Goal: Transaction & Acquisition: Purchase product/service

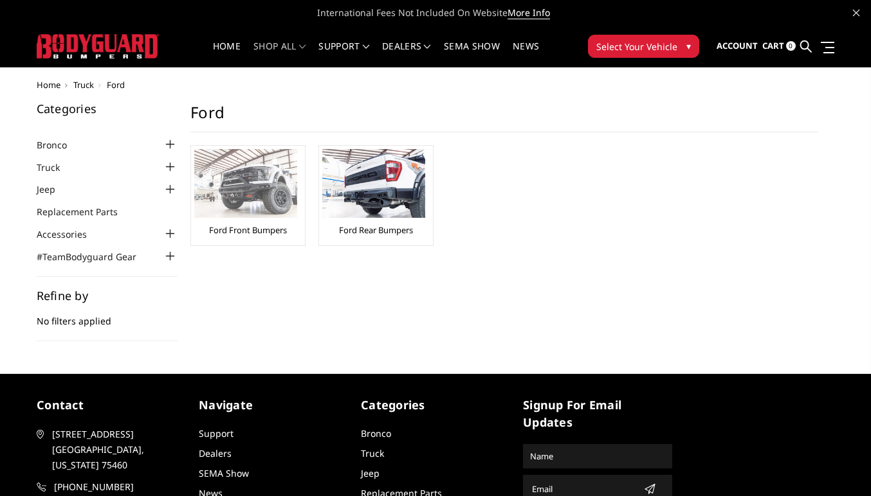
click at [235, 189] on img at bounding box center [245, 183] width 103 height 69
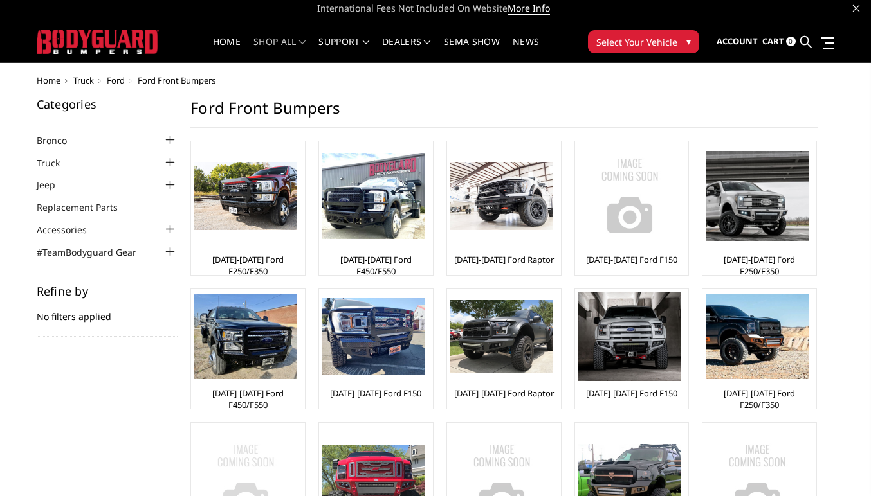
scroll to position [6, 0]
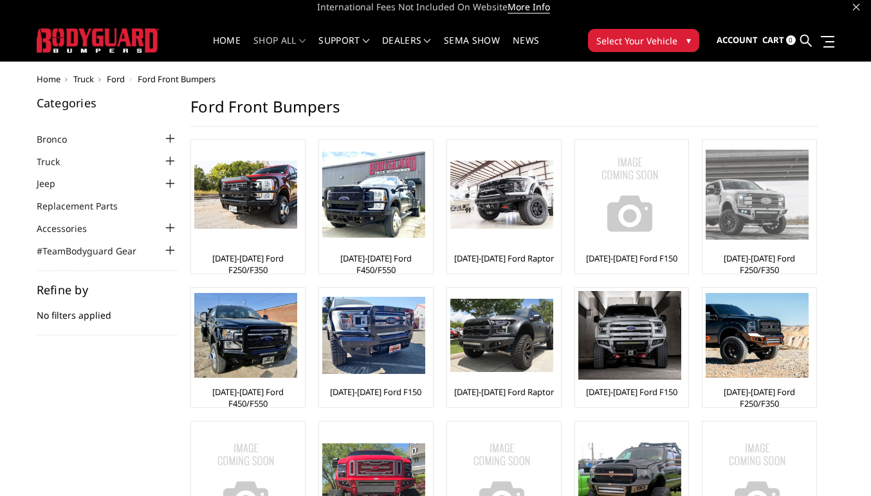
click at [779, 251] on div "[DATE]-[DATE] Ford F250/F350" at bounding box center [758, 206] width 107 height 127
click at [763, 231] on img at bounding box center [756, 194] width 103 height 89
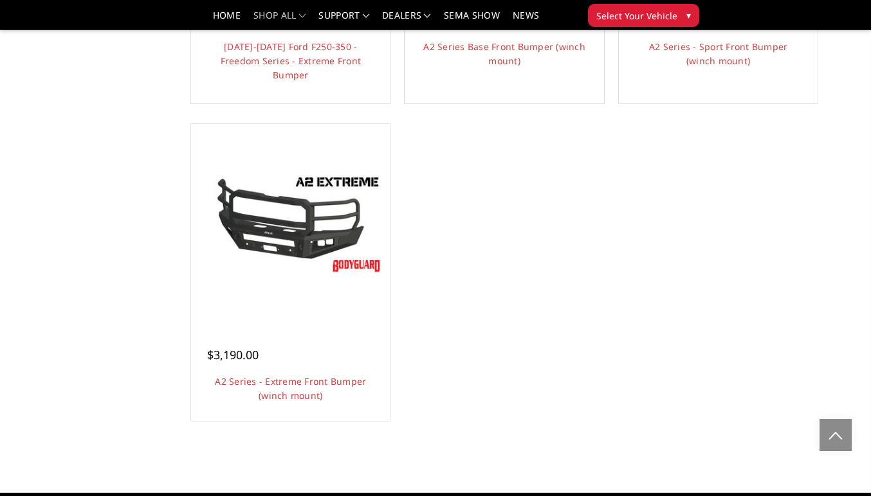
scroll to position [1107, 0]
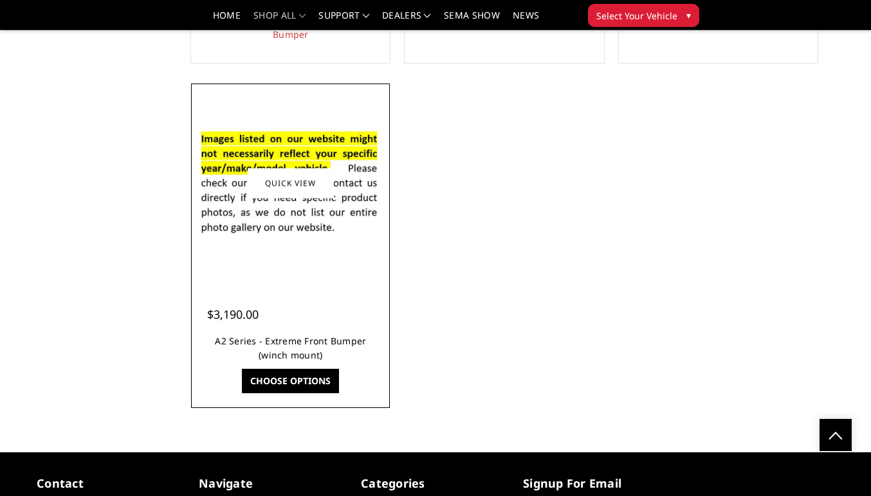
click at [341, 339] on link "A2 Series - Extreme Front Bumper (winch mount)" at bounding box center [290, 348] width 151 height 26
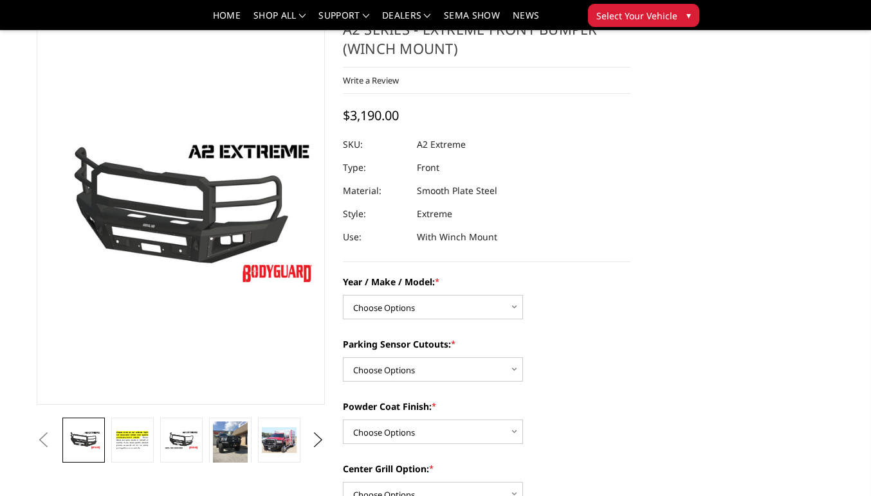
scroll to position [48, 0]
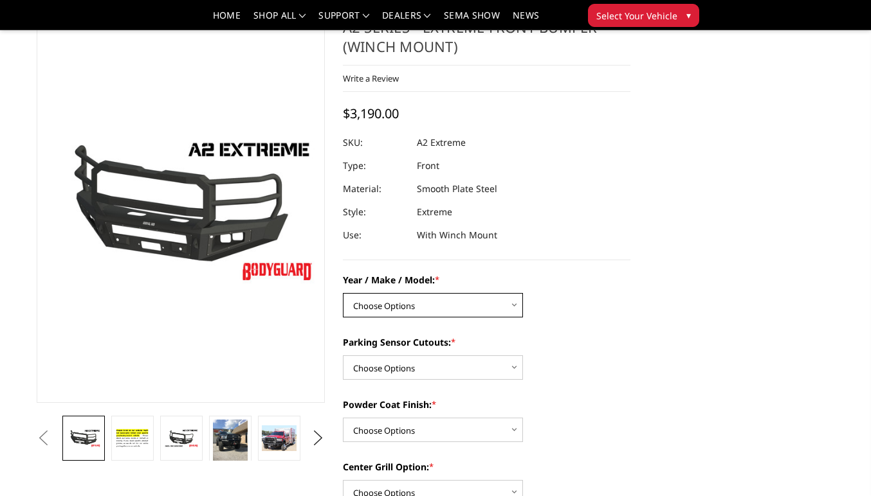
select select "826"
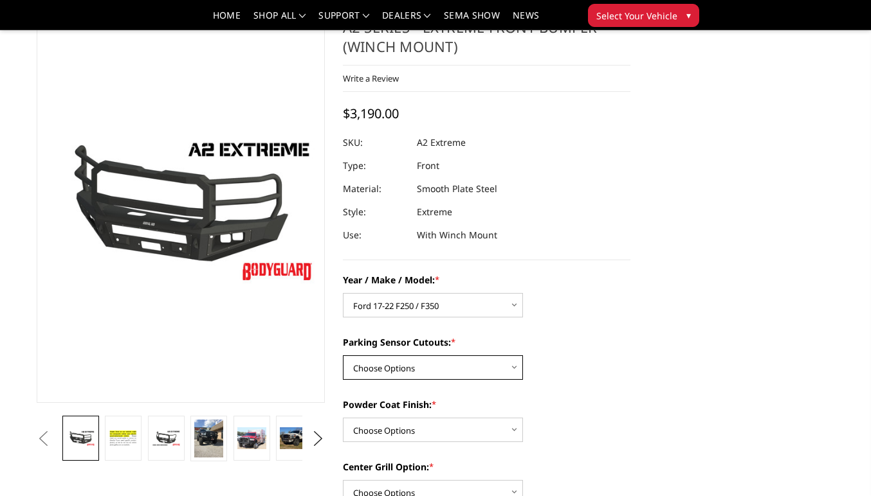
select select "540"
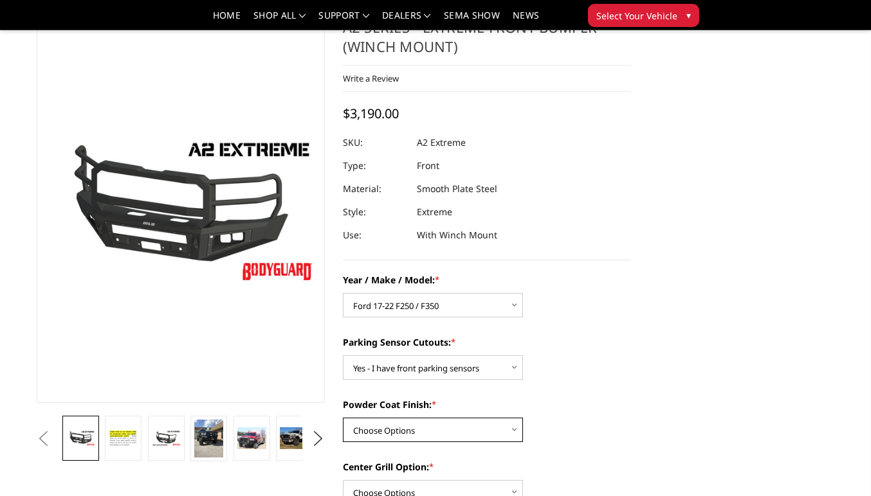
select select "518"
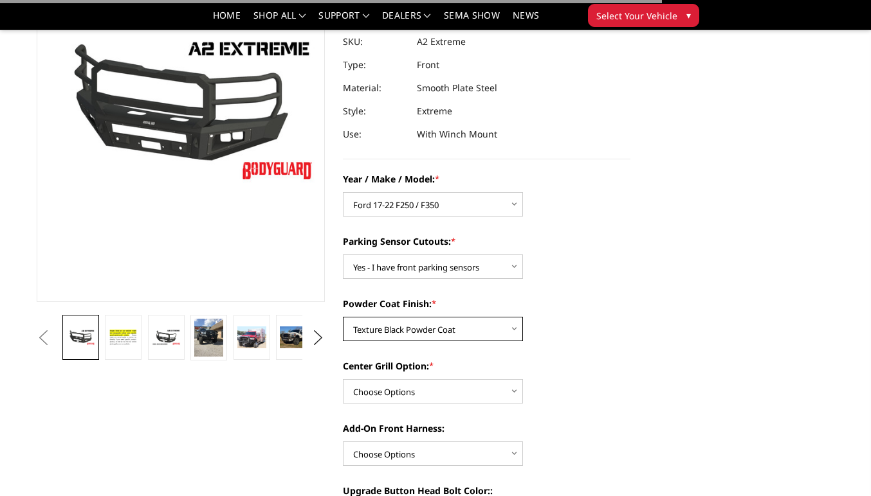
scroll to position [176, 0]
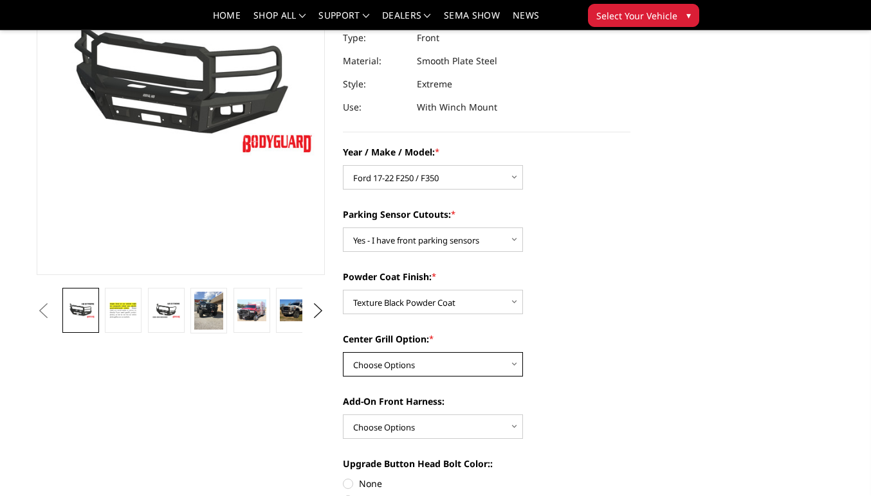
select select "1080"
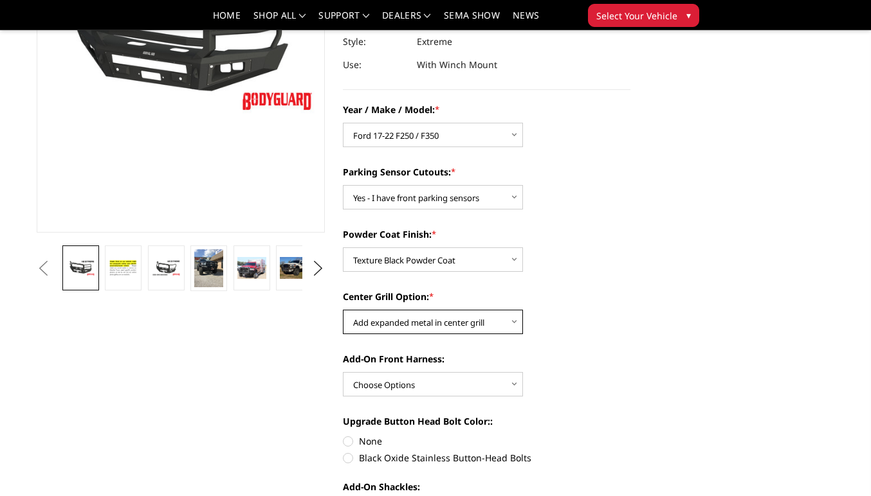
scroll to position [219, 0]
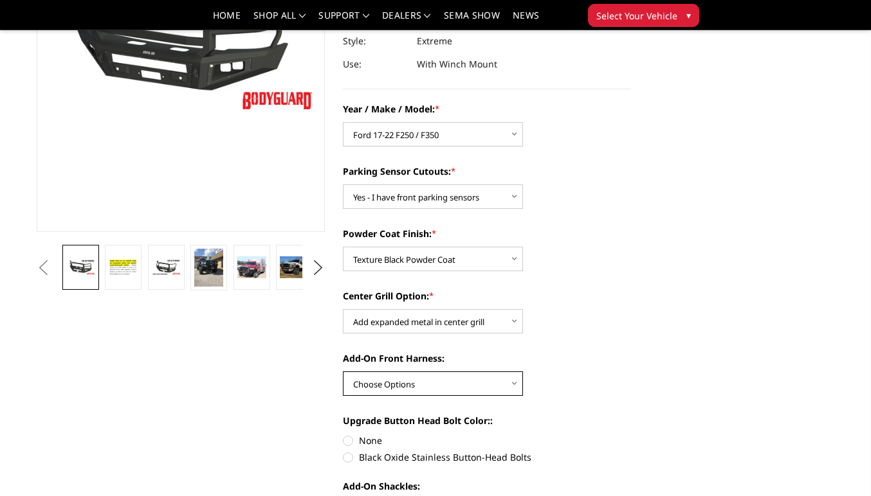
select select "1695"
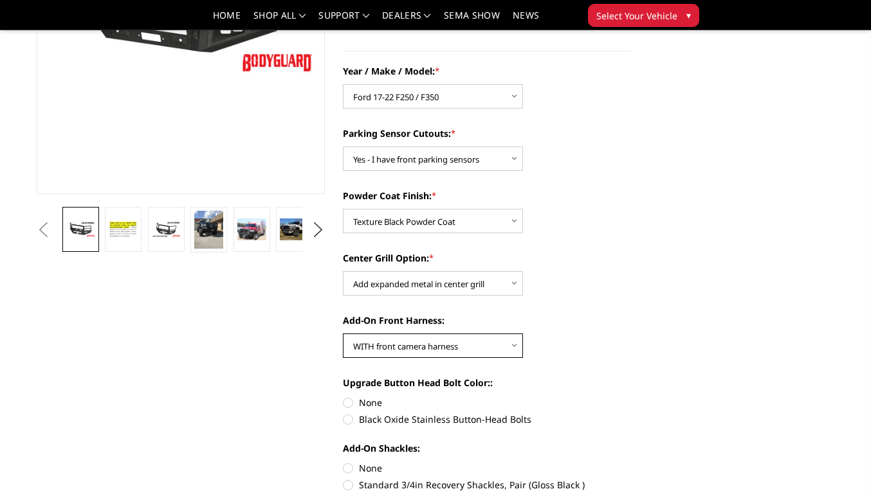
scroll to position [259, 0]
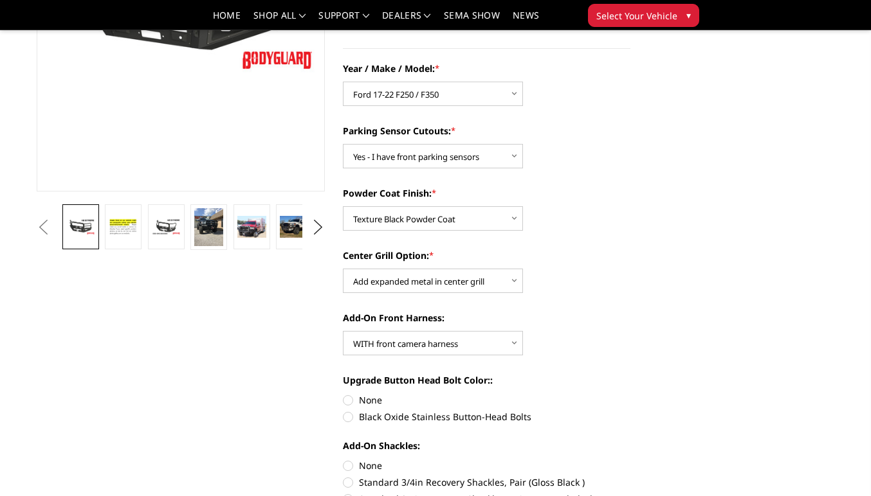
click at [388, 420] on label "Black Oxide Stainless Button-Head Bolts" at bounding box center [487, 417] width 288 height 14
click at [630, 394] on input "Black Oxide Stainless Button-Head Bolts" at bounding box center [630, 394] width 1 height 1
radio input "true"
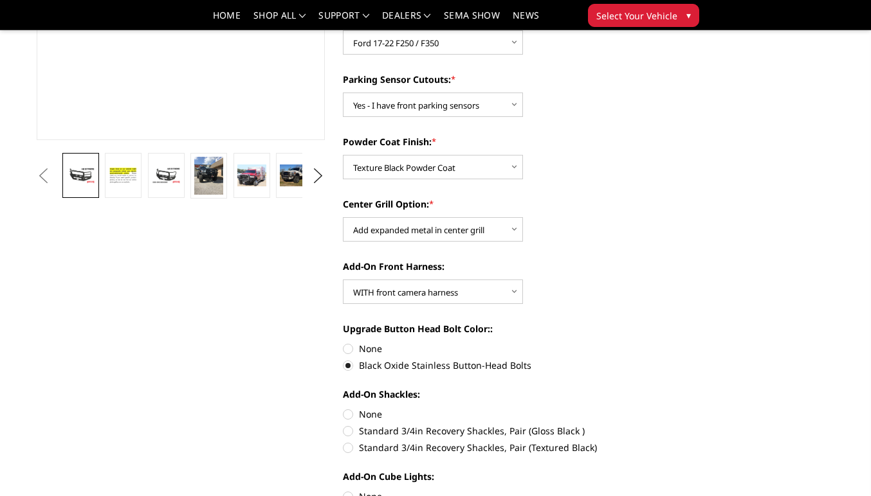
scroll to position [320, 0]
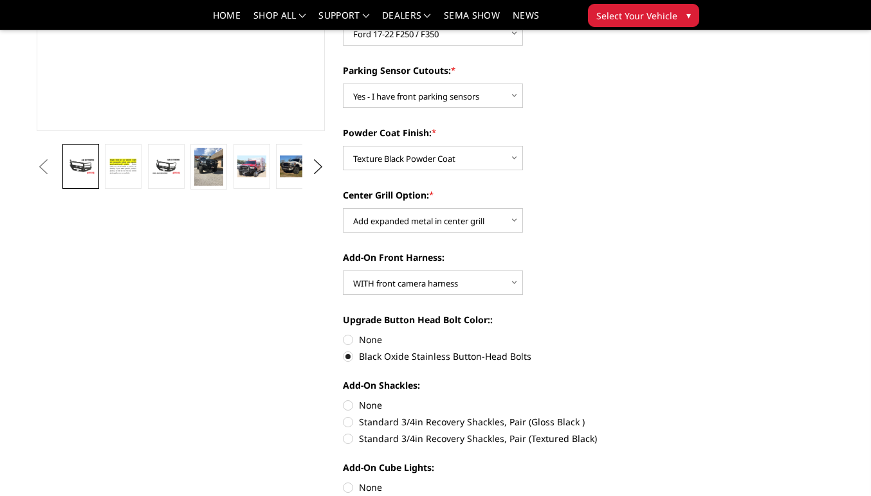
click at [498, 439] on label "Standard 3/4in Recovery Shackles, Pair (Textured Black)" at bounding box center [487, 439] width 288 height 14
click at [630, 416] on input "Standard 3/4in Recovery Shackles, Pair (Textured Black)" at bounding box center [630, 415] width 1 height 1
radio input "true"
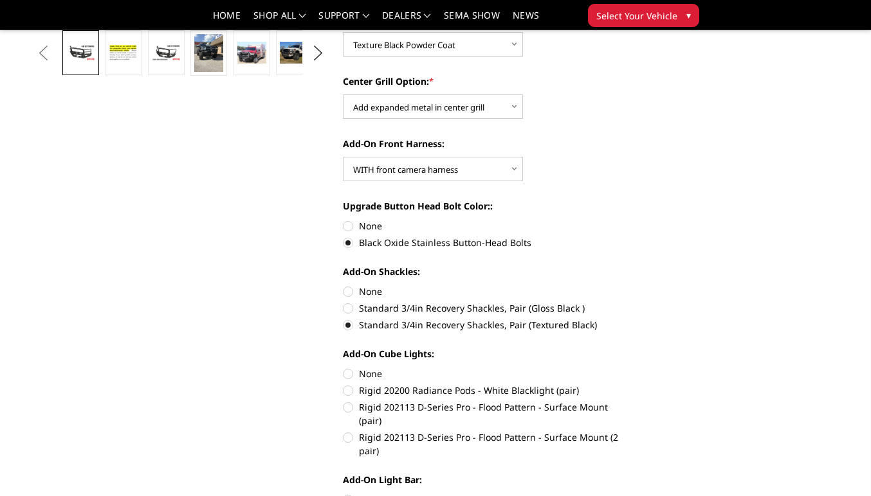
scroll to position [437, 0]
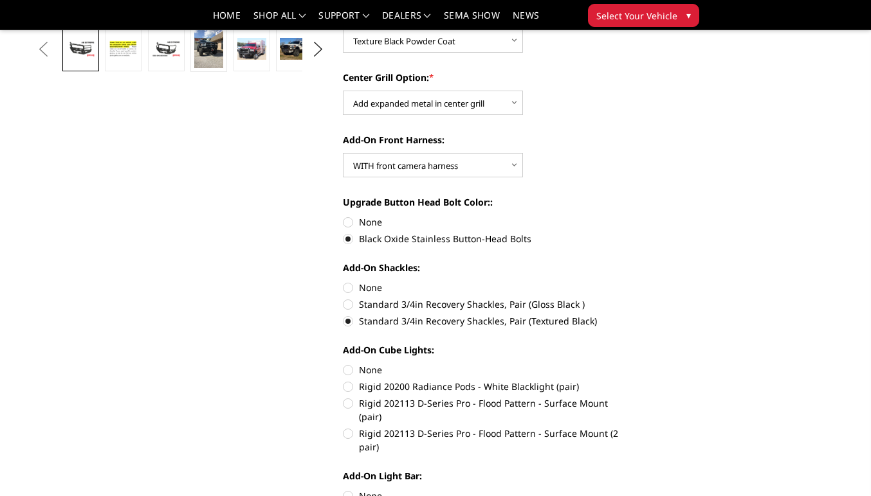
click at [485, 395] on div "Add-On Cube Lights: None Rigid 20200 Radiance Pods - White Blacklight (pair) Ri…" at bounding box center [487, 397] width 288 height 108
click at [485, 403] on label "Rigid 202113 D-Series Pro - Flood Pattern - Surface Mount (pair)" at bounding box center [487, 410] width 288 height 27
click at [630, 381] on input "Rigid 202113 D-Series Pro - Flood Pattern - Surface Mount (pair)" at bounding box center [630, 380] width 1 height 1
radio input "true"
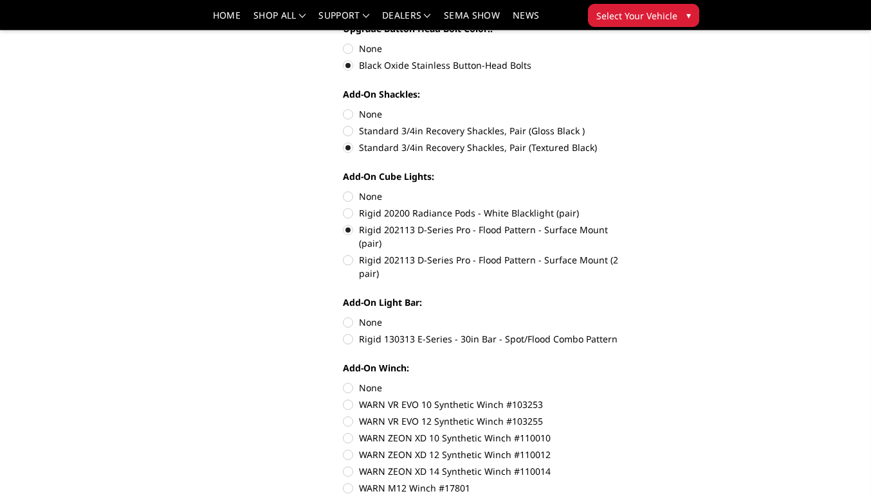
scroll to position [616, 0]
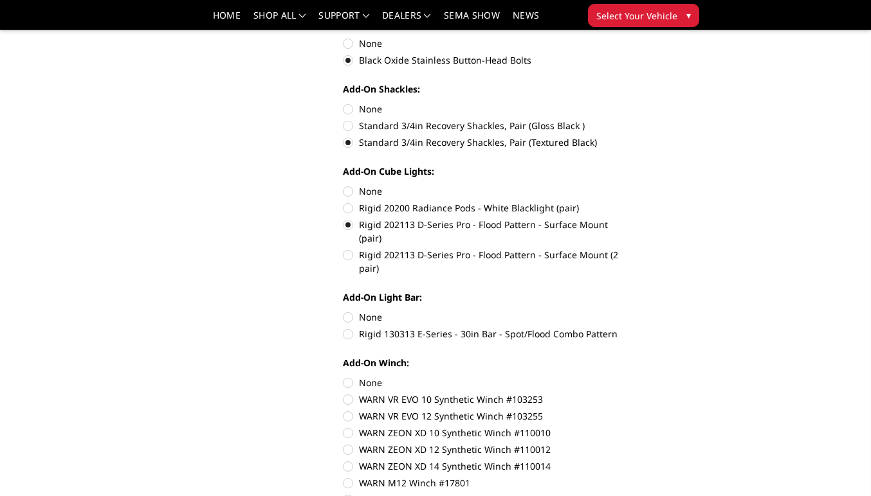
click at [363, 311] on label "None" at bounding box center [487, 318] width 288 height 14
click at [343, 311] on input "None" at bounding box center [343, 311] width 1 height 1
radio input "true"
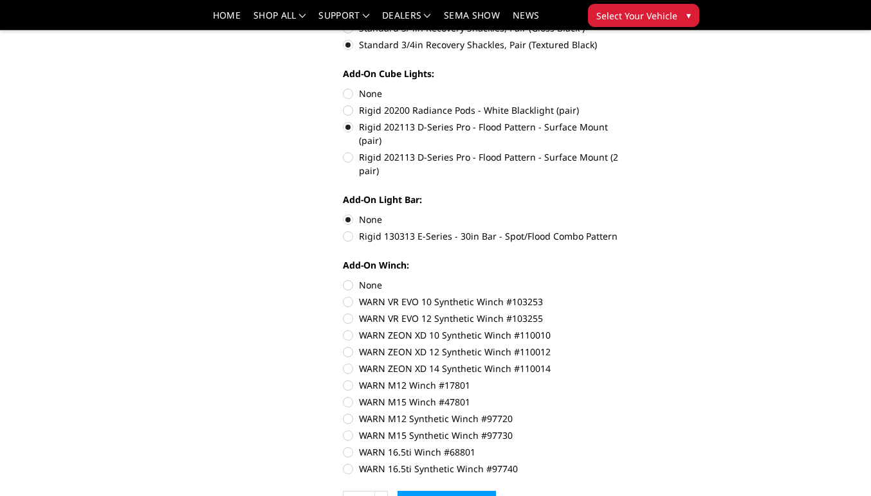
scroll to position [714, 0]
click at [508, 462] on label "WARN 16.5ti Synthetic Winch #97740" at bounding box center [487, 469] width 288 height 14
click at [630, 446] on input "WARN 16.5ti Synthetic Winch #97740" at bounding box center [630, 446] width 1 height 1
radio input "true"
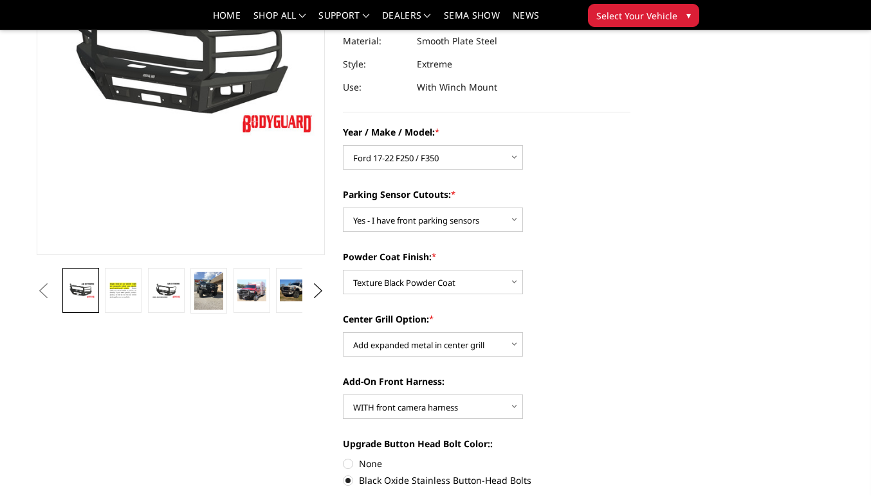
scroll to position [197, 0]
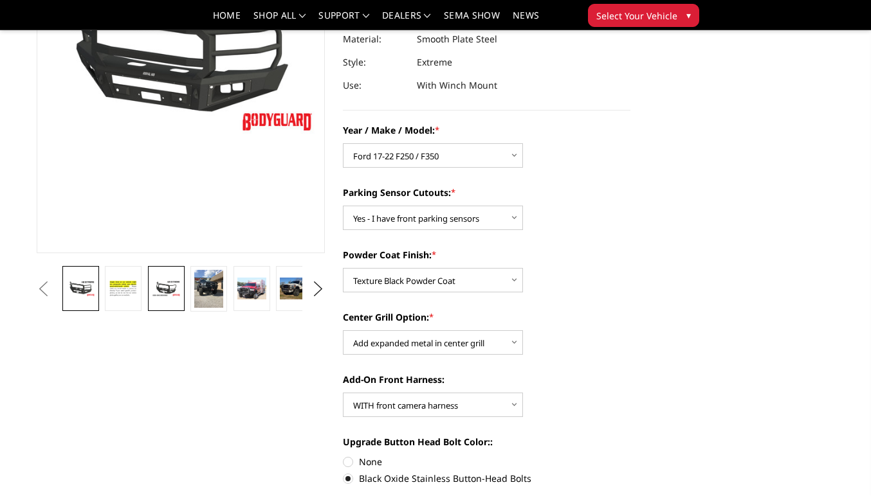
click at [162, 299] on link at bounding box center [166, 288] width 37 height 45
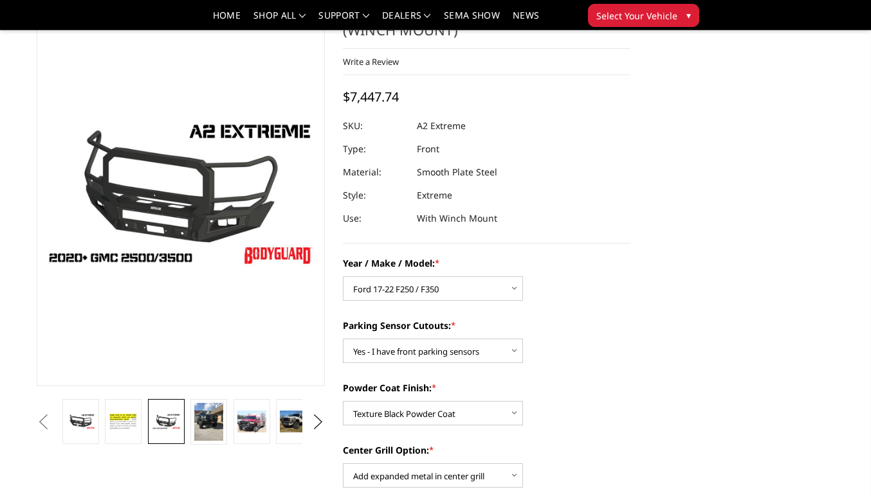
scroll to position [62, 0]
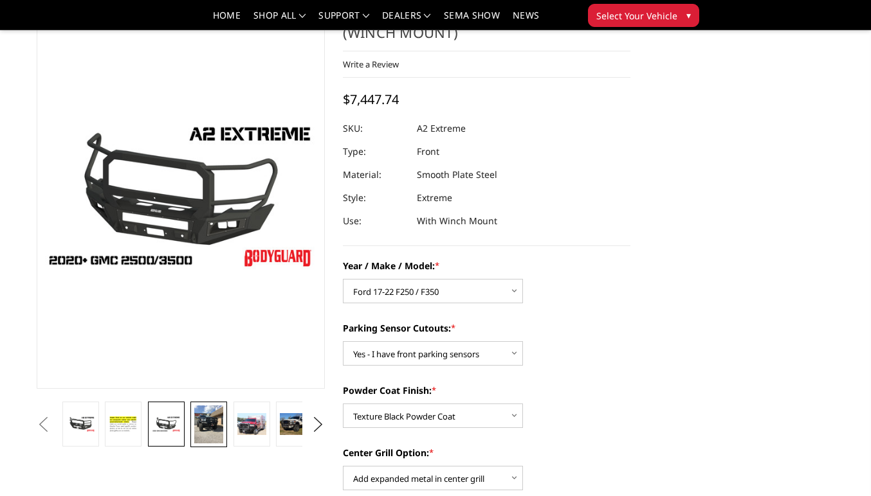
click at [210, 433] on img at bounding box center [208, 425] width 29 height 38
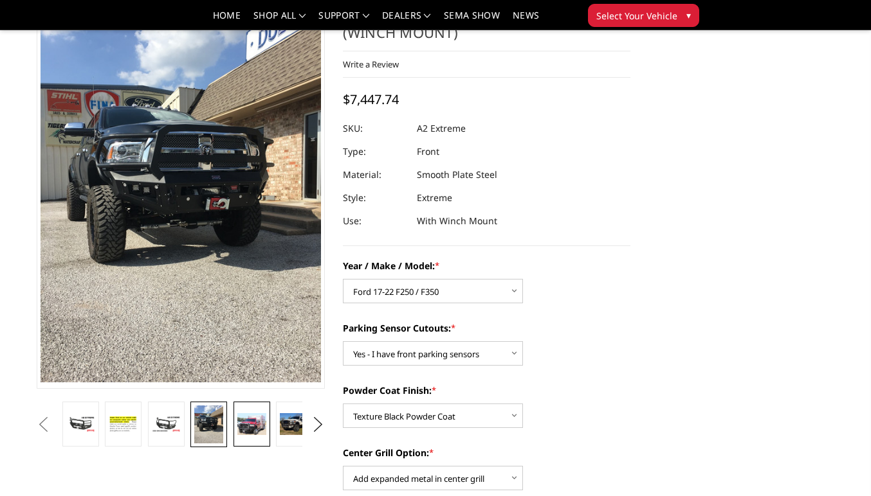
click at [237, 430] on img at bounding box center [251, 423] width 29 height 21
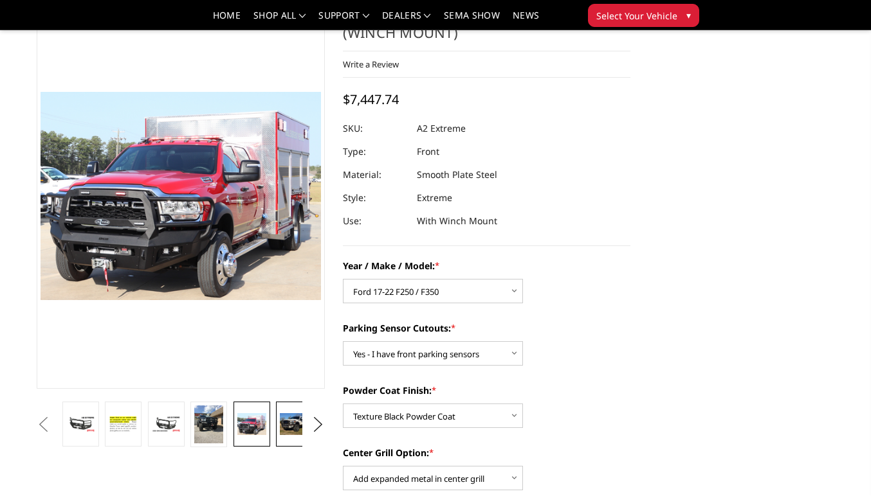
click at [286, 428] on img at bounding box center [294, 423] width 29 height 21
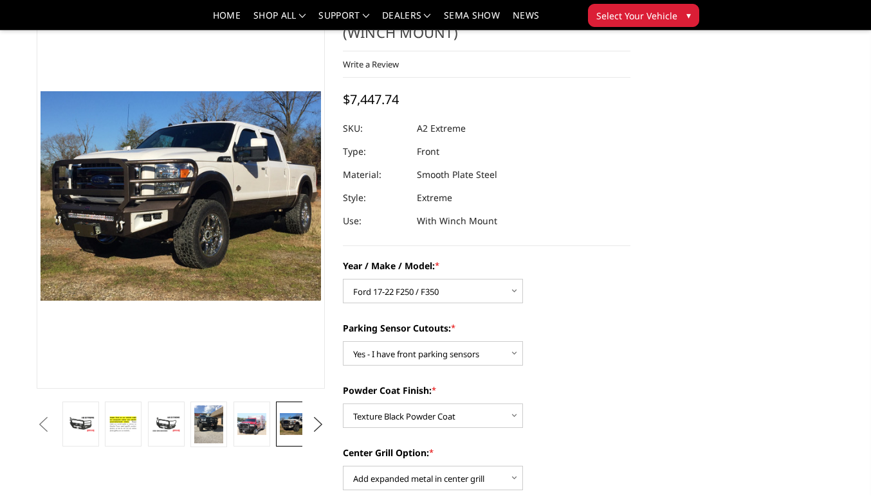
click at [316, 421] on button "Next" at bounding box center [317, 424] width 19 height 19
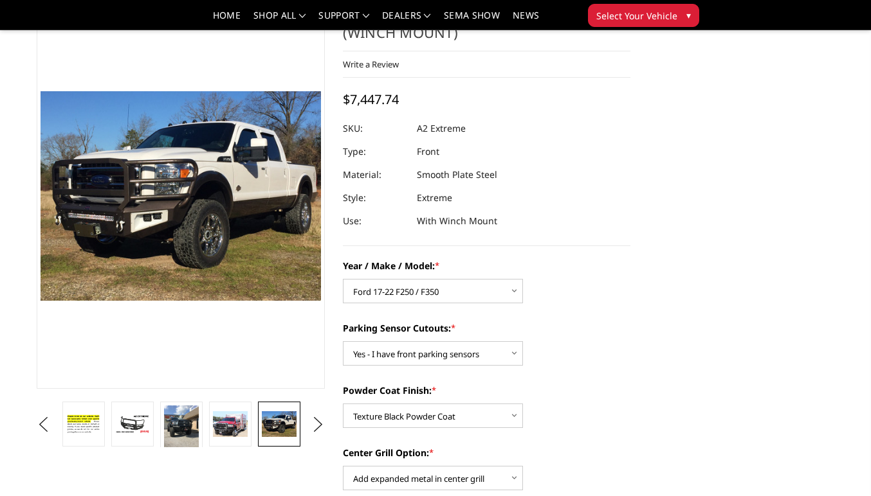
click at [262, 422] on img at bounding box center [279, 425] width 35 height 26
click at [321, 418] on button "Next" at bounding box center [317, 424] width 19 height 19
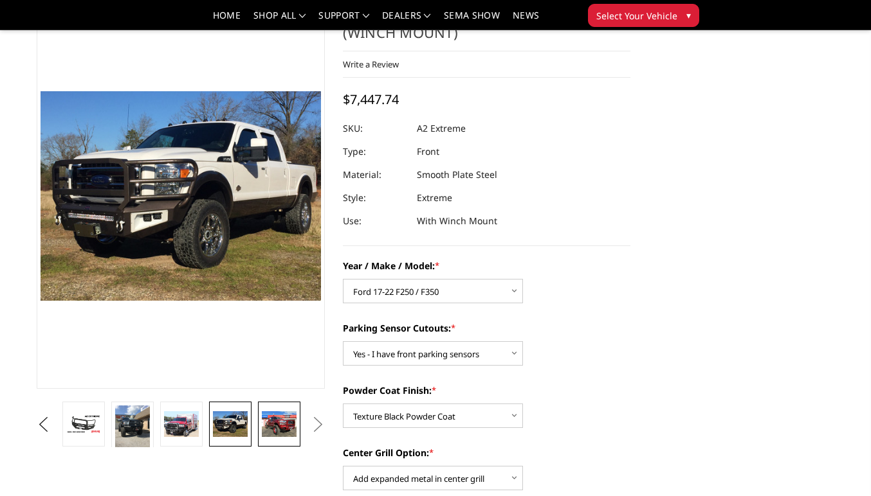
click at [282, 427] on img at bounding box center [279, 425] width 35 height 26
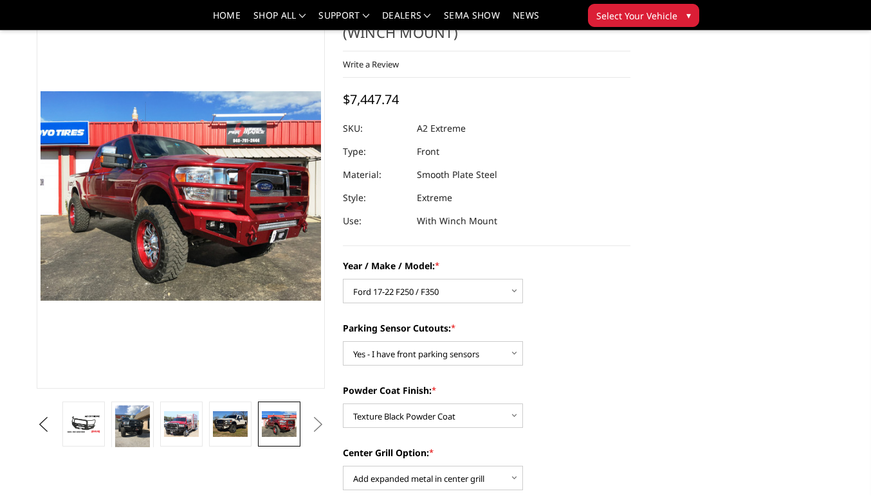
click at [315, 427] on button "Next" at bounding box center [317, 424] width 19 height 19
click at [322, 427] on button "Next" at bounding box center [317, 424] width 19 height 19
click at [319, 426] on button "Next" at bounding box center [317, 424] width 19 height 19
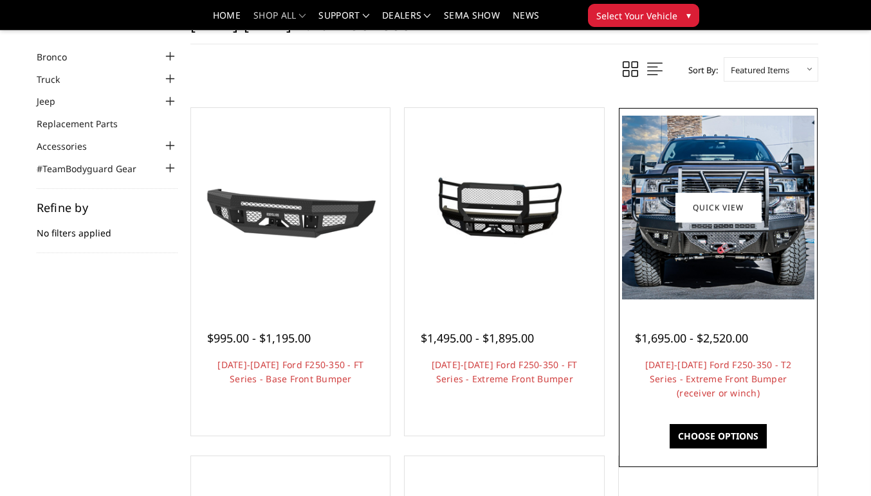
scroll to position [53, 0]
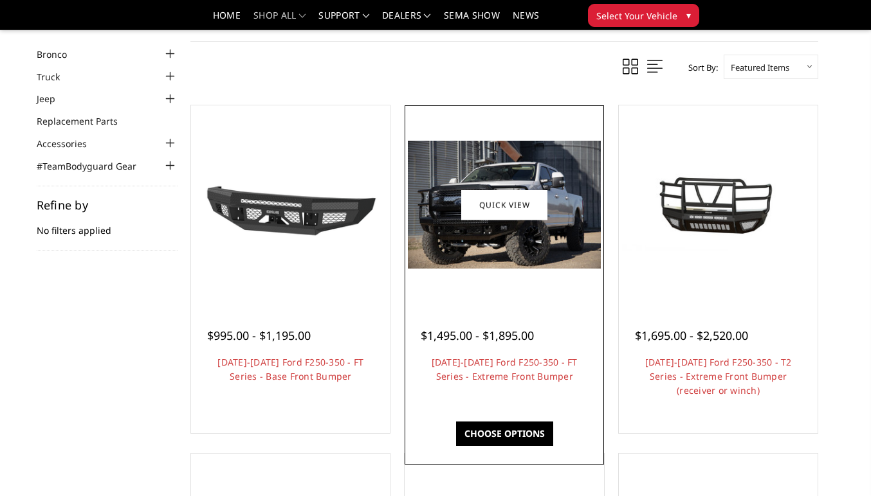
click at [496, 439] on link "Choose Options" at bounding box center [504, 434] width 97 height 24
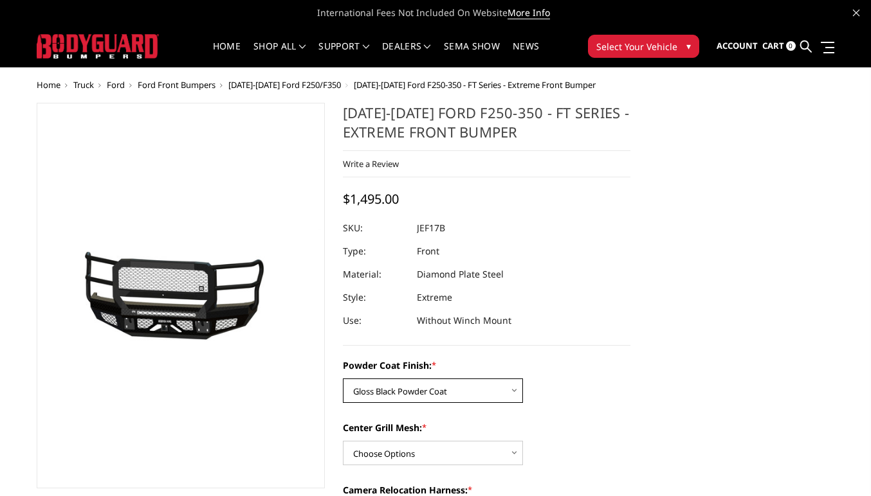
select select "3223"
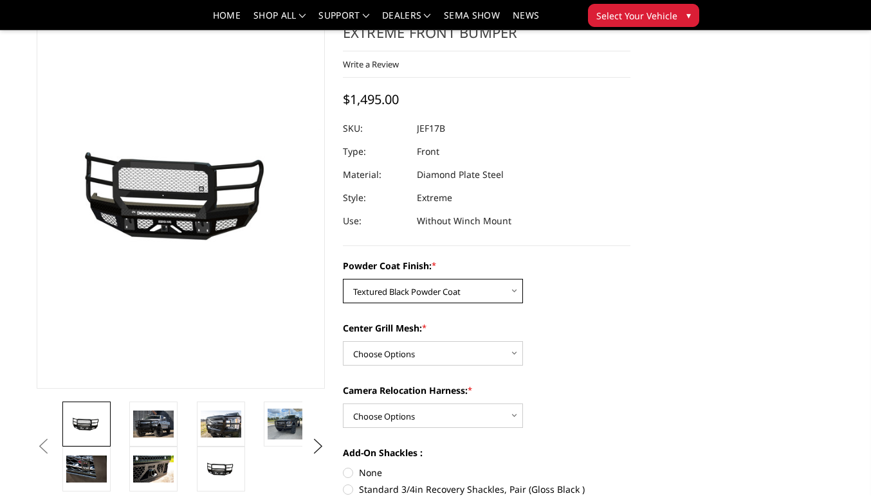
scroll to position [68, 0]
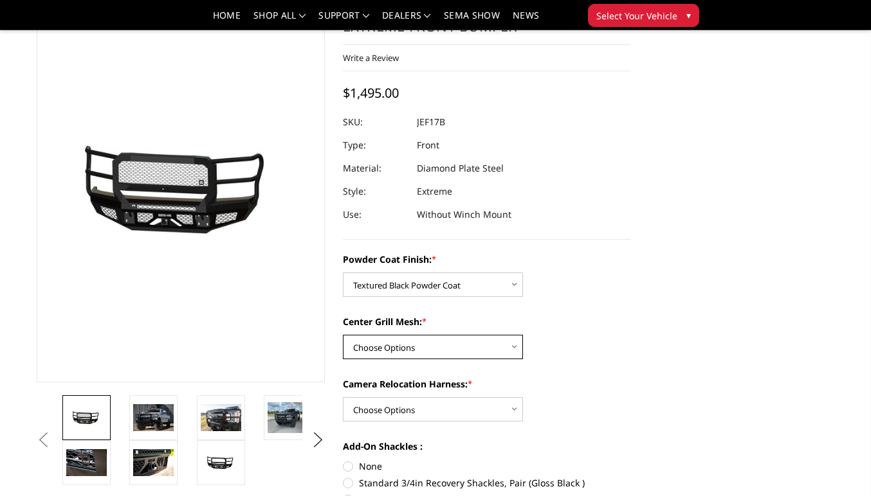
select select "3224"
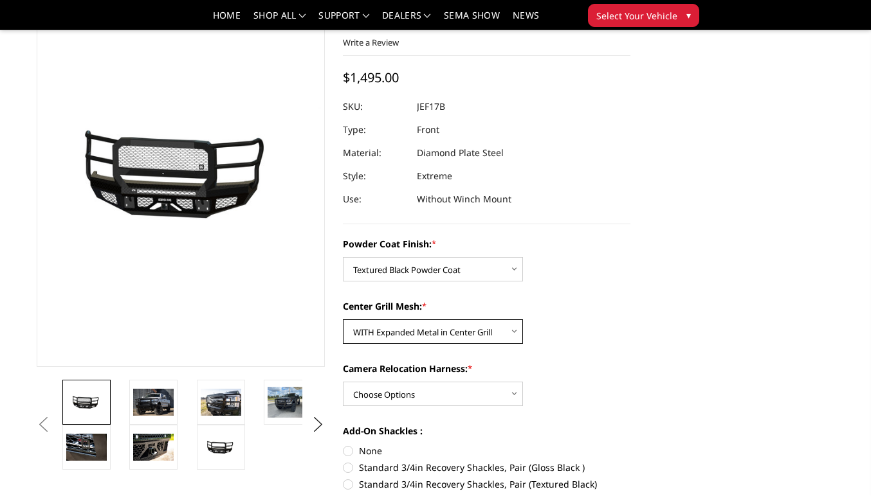
scroll to position [86, 0]
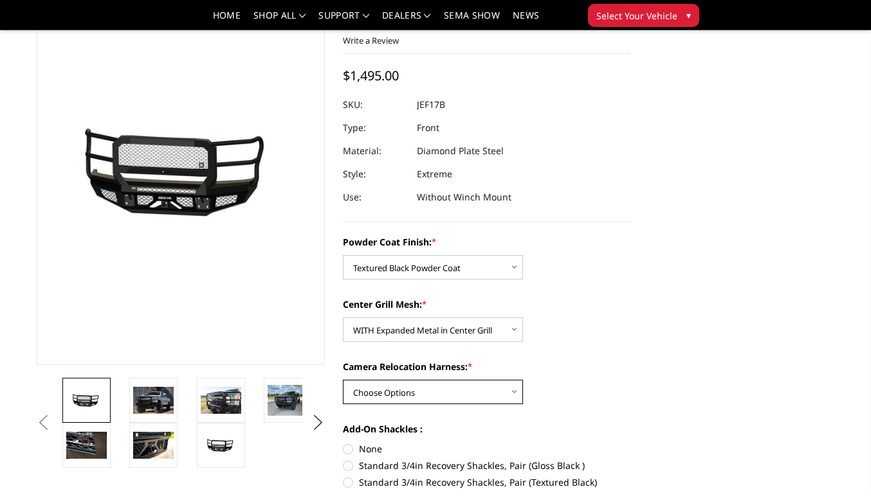
select select "3226"
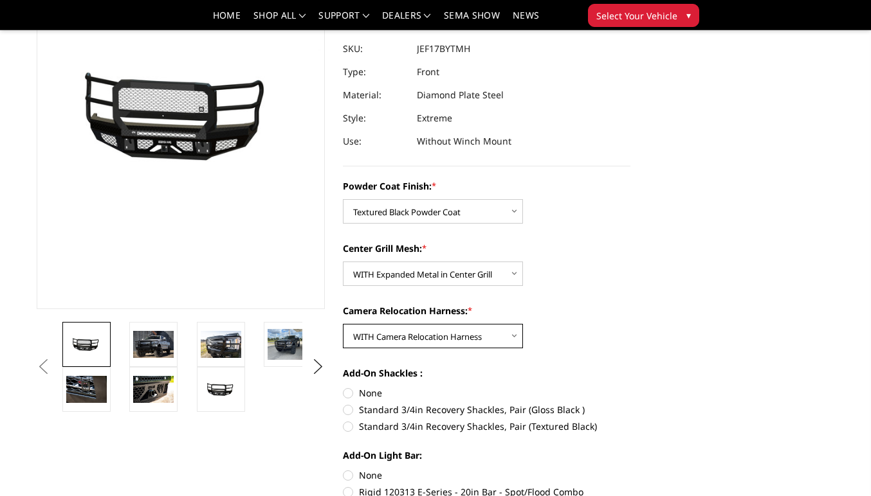
scroll to position [146, 0]
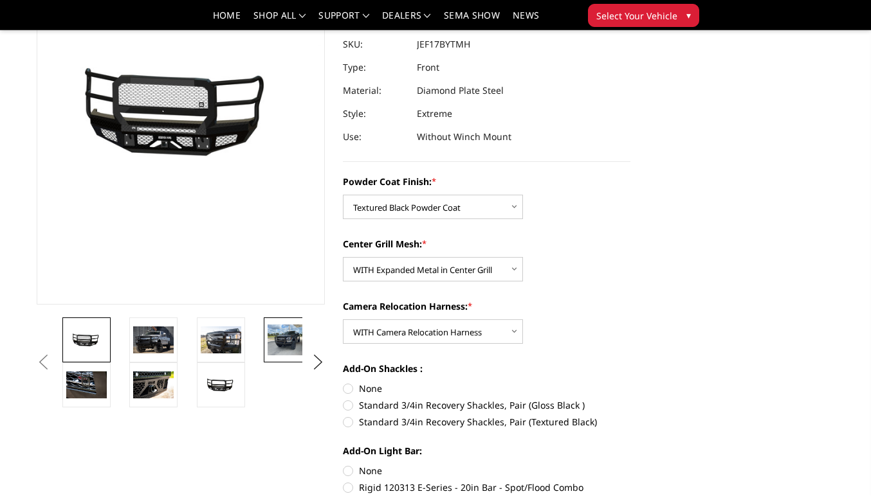
click at [271, 335] on img at bounding box center [288, 340] width 41 height 30
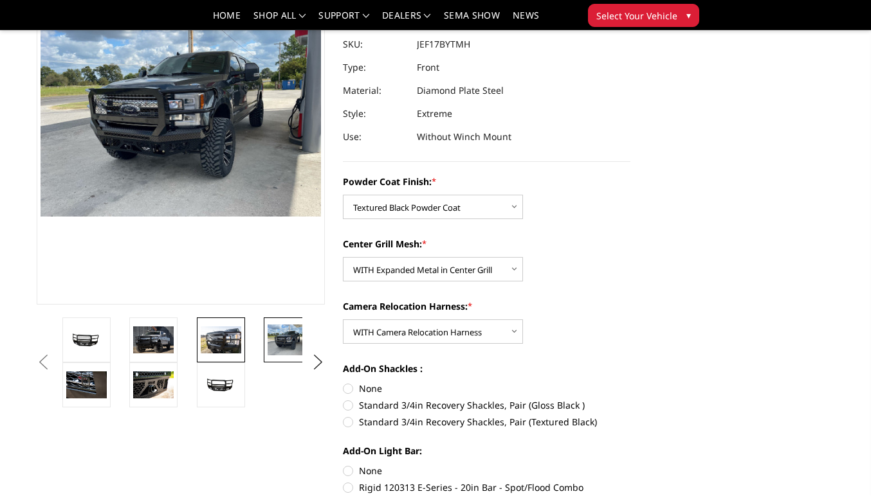
click at [202, 332] on img at bounding box center [221, 340] width 41 height 27
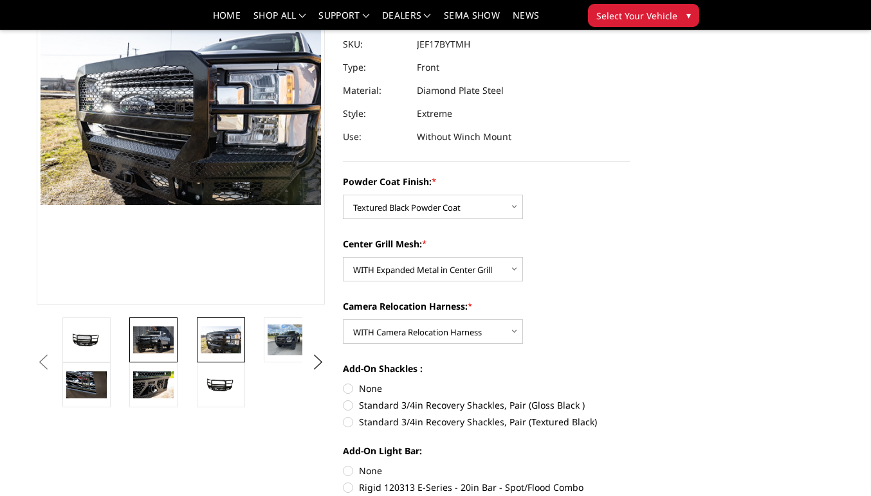
click at [168, 337] on img at bounding box center [153, 340] width 41 height 27
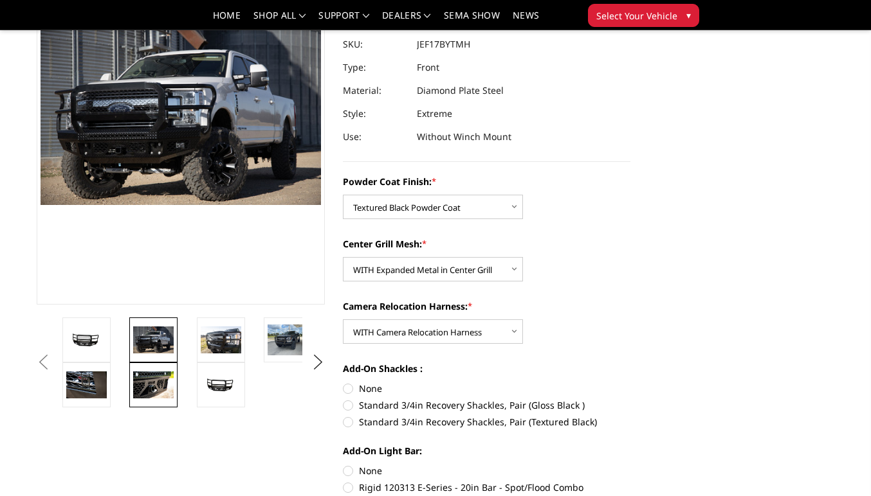
click at [154, 379] on img at bounding box center [153, 385] width 41 height 27
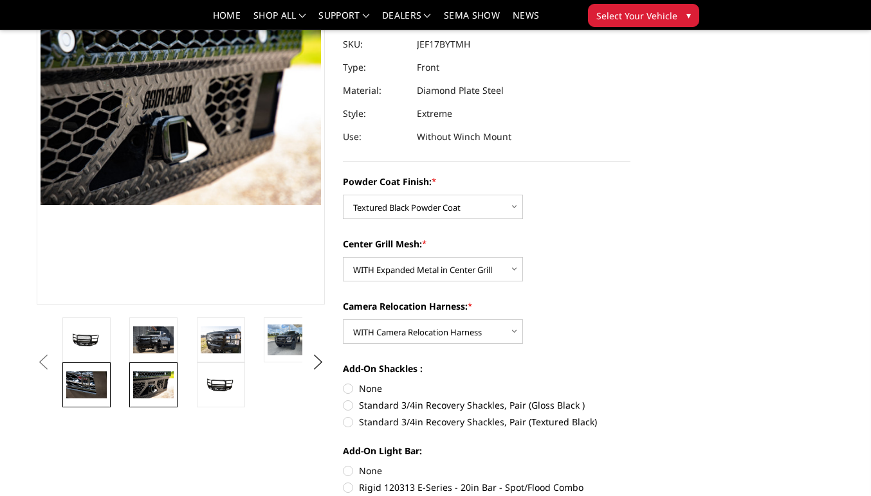
click at [96, 387] on img at bounding box center [86, 385] width 41 height 27
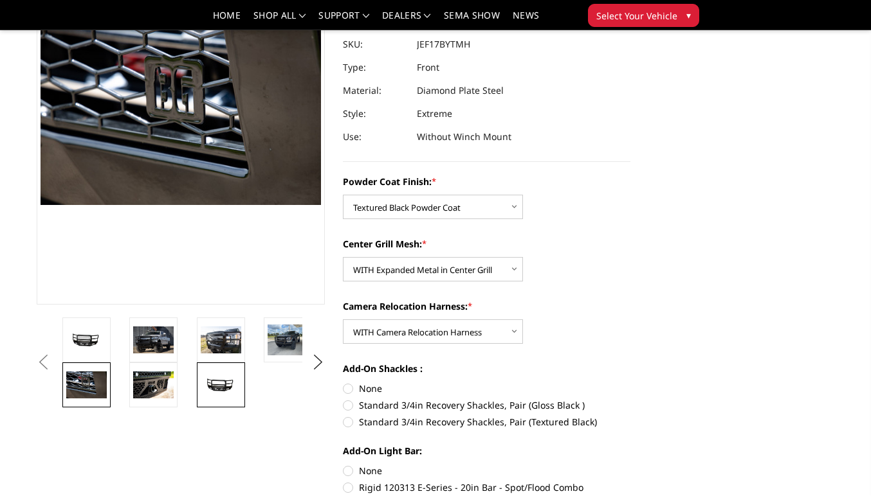
click at [224, 384] on img at bounding box center [221, 385] width 41 height 19
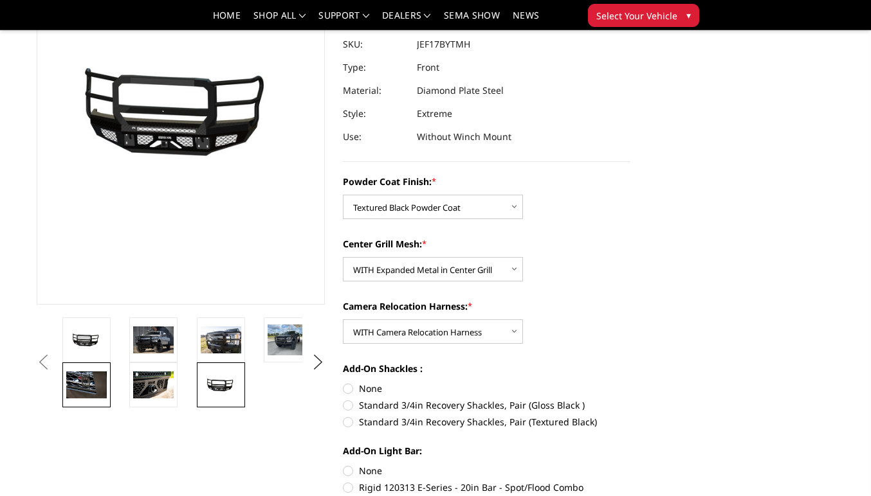
click at [89, 384] on img at bounding box center [86, 385] width 41 height 27
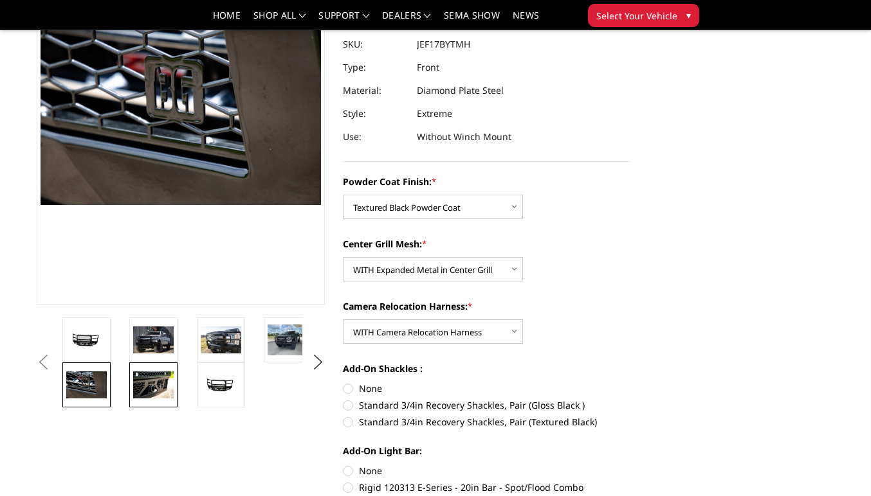
click at [140, 386] on img at bounding box center [153, 385] width 41 height 27
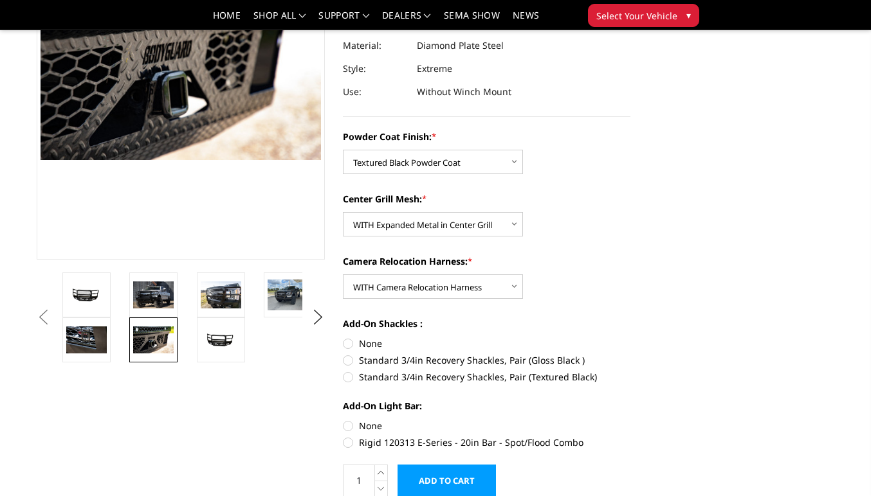
scroll to position [199, 0]
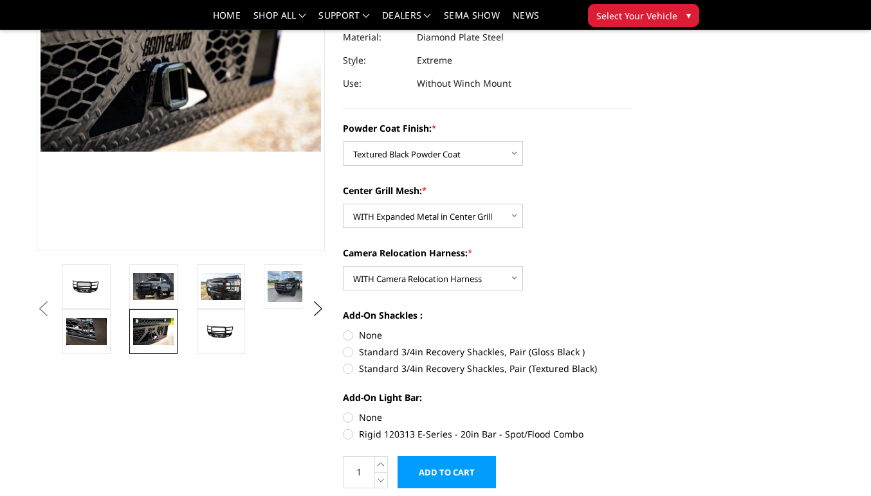
click at [458, 366] on label "Standard 3/4in Recovery Shackles, Pair (Textured Black)" at bounding box center [487, 369] width 288 height 14
click at [630, 346] on input "Standard 3/4in Recovery Shackles, Pair (Textured Black)" at bounding box center [630, 345] width 1 height 1
radio input "true"
click at [372, 417] on label "None" at bounding box center [487, 418] width 288 height 14
click at [343, 412] on input "None" at bounding box center [343, 411] width 1 height 1
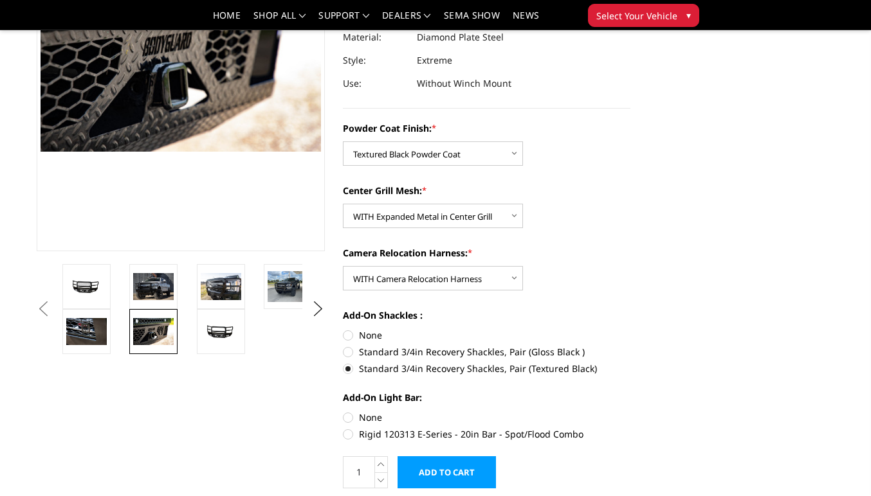
radio input "true"
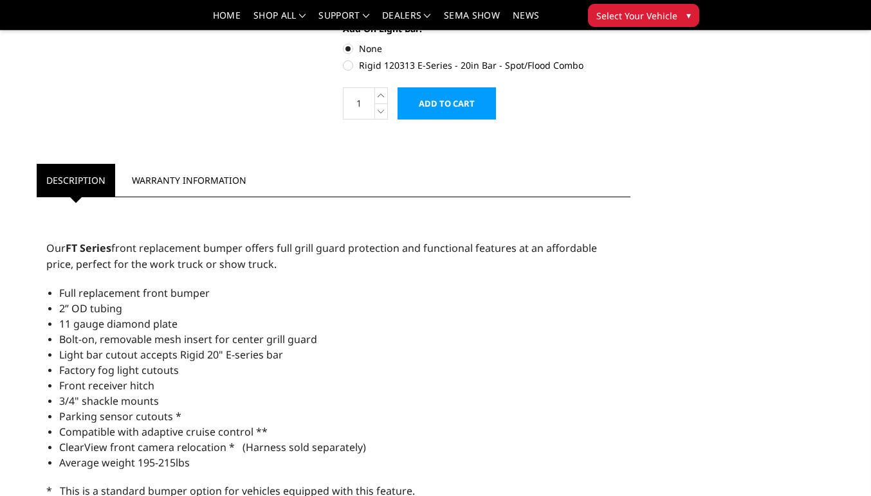
scroll to position [581, 0]
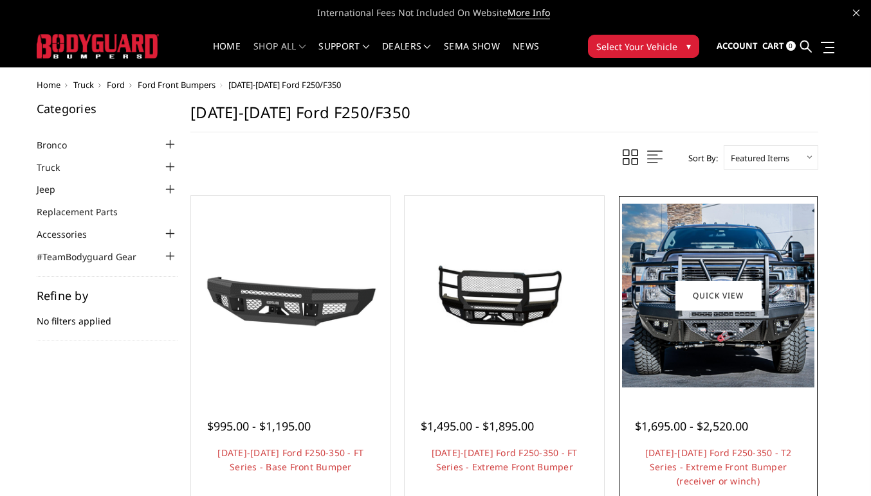
click at [669, 321] on img at bounding box center [718, 296] width 192 height 184
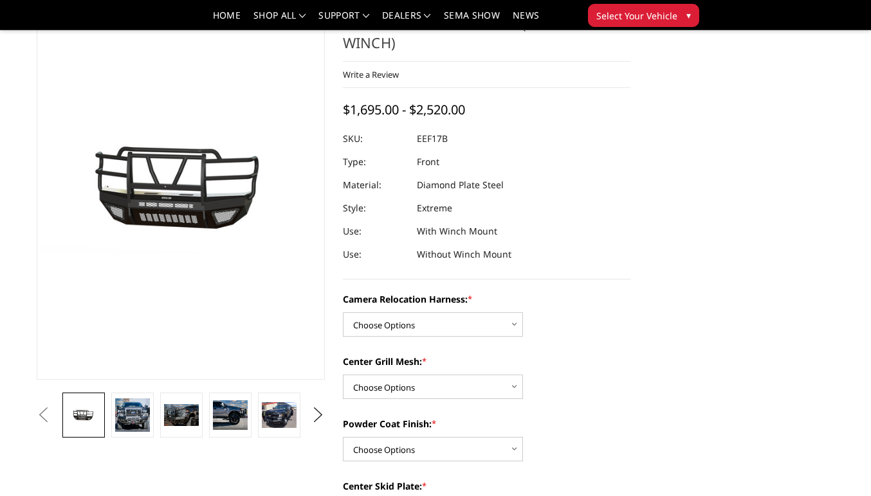
scroll to position [71, 0]
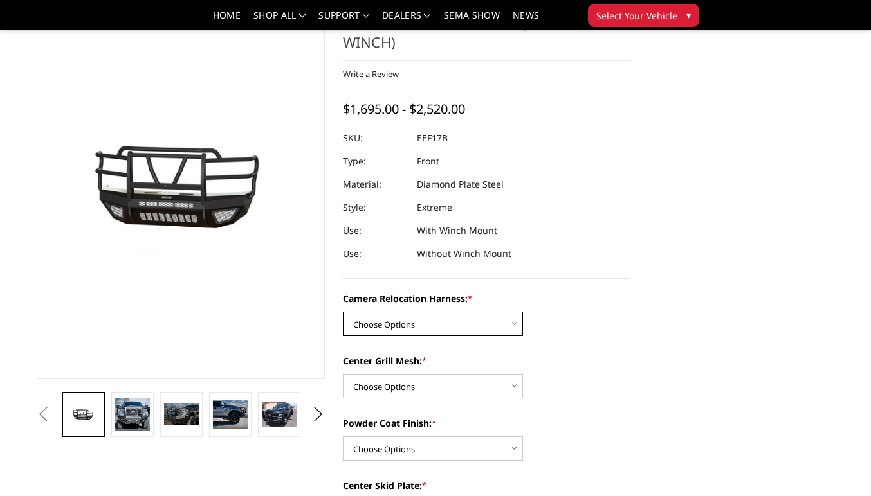
select select "3786"
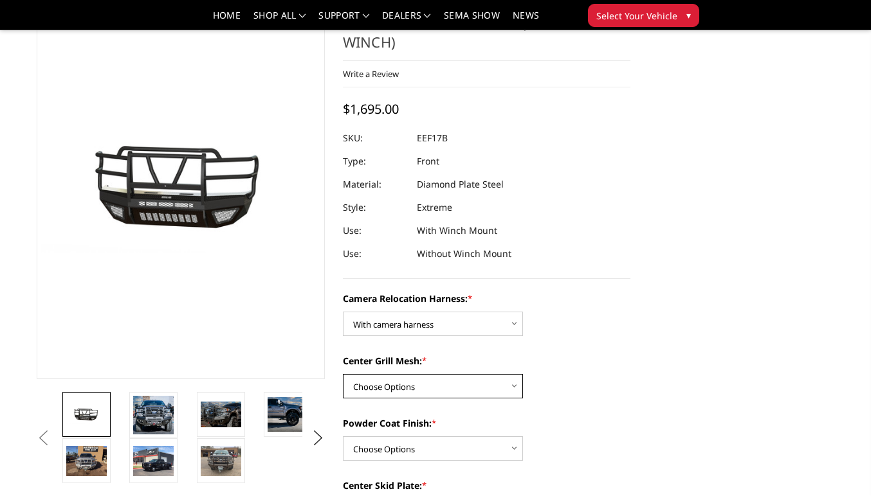
select select "3784"
click at [150, 415] on img at bounding box center [153, 415] width 41 height 39
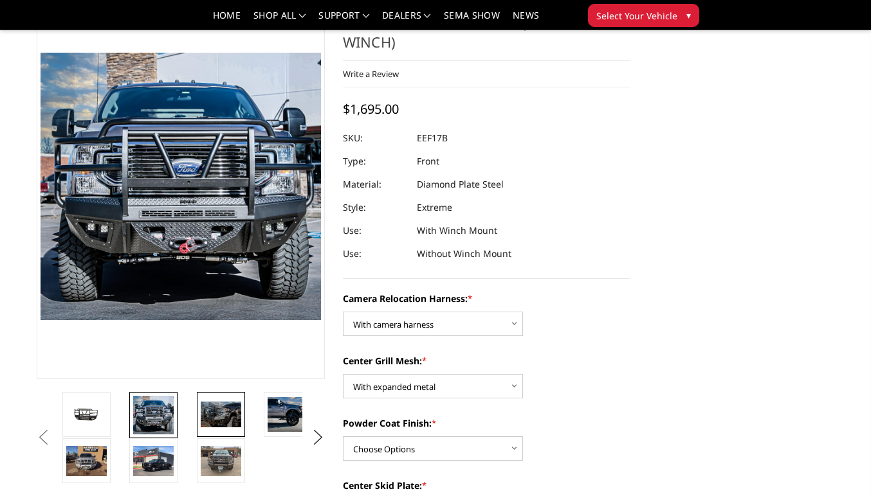
click at [212, 421] on img at bounding box center [221, 415] width 41 height 26
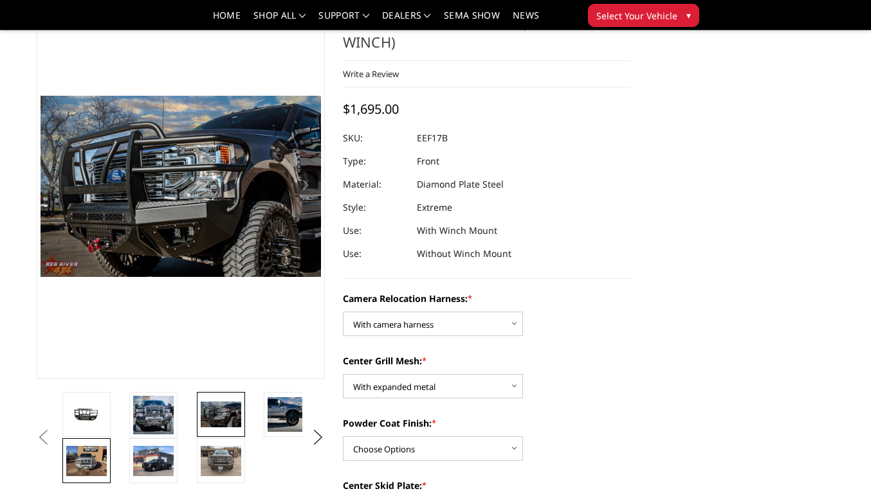
click at [103, 465] on img at bounding box center [86, 461] width 41 height 30
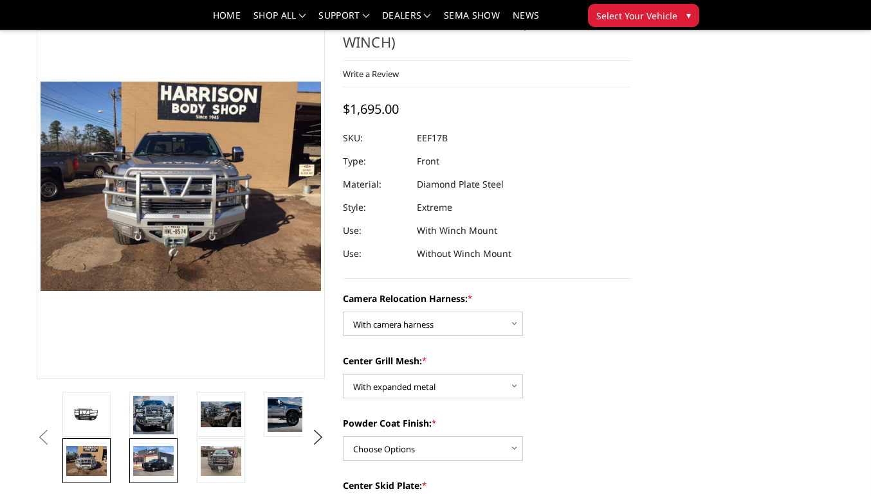
click at [138, 469] on img at bounding box center [153, 461] width 41 height 30
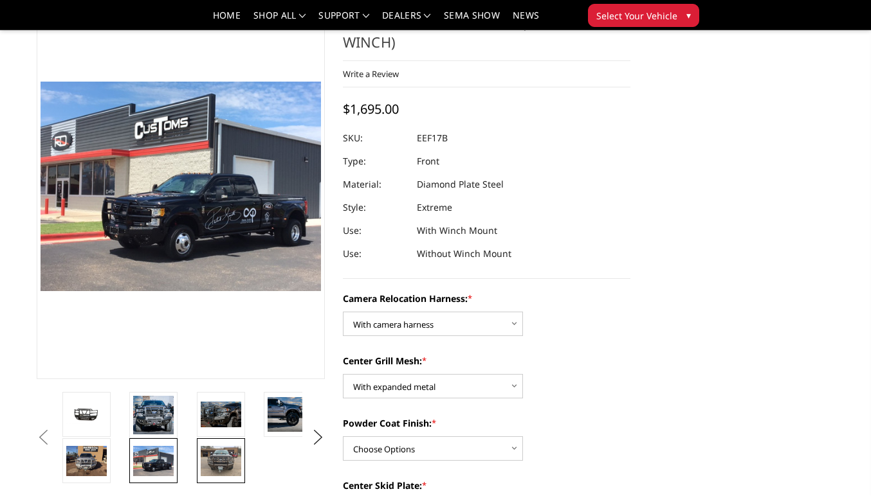
click at [213, 466] on img at bounding box center [221, 461] width 41 height 30
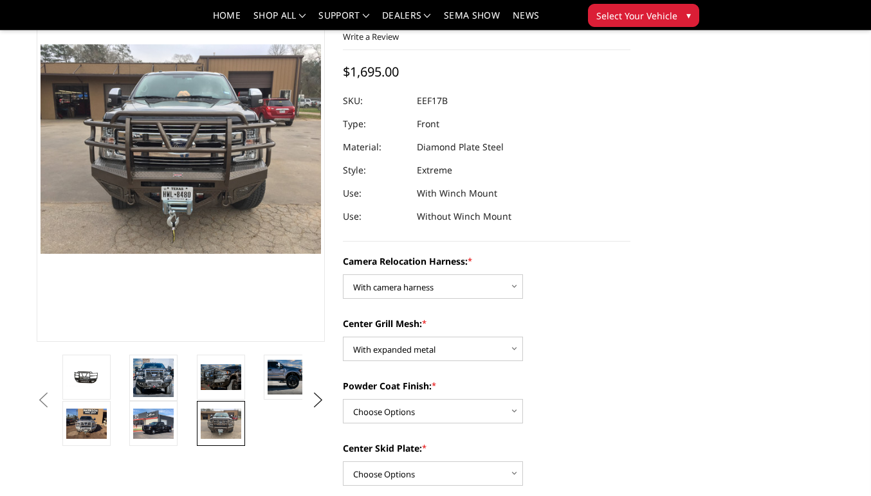
scroll to position [114, 0]
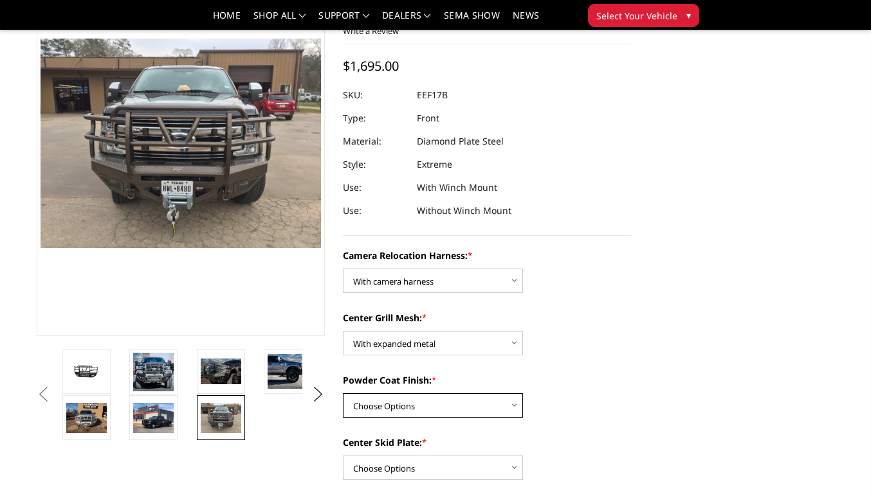
select select "3783"
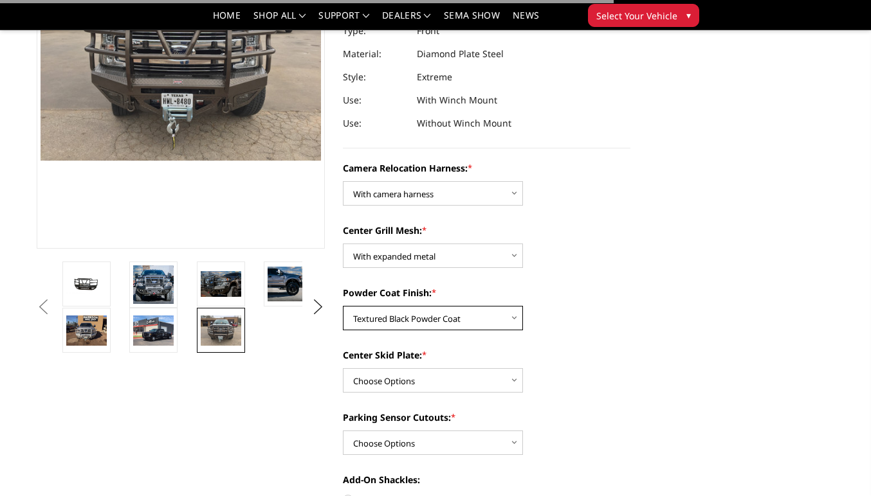
scroll to position [204, 0]
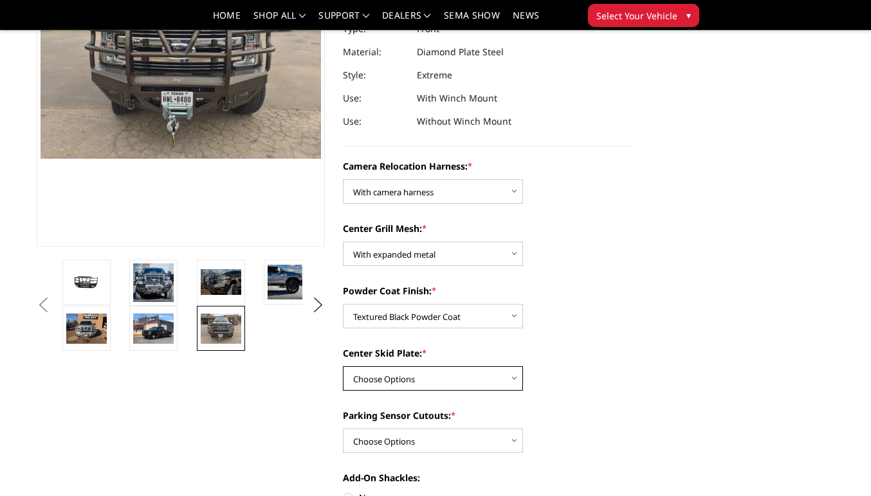
select select "3778"
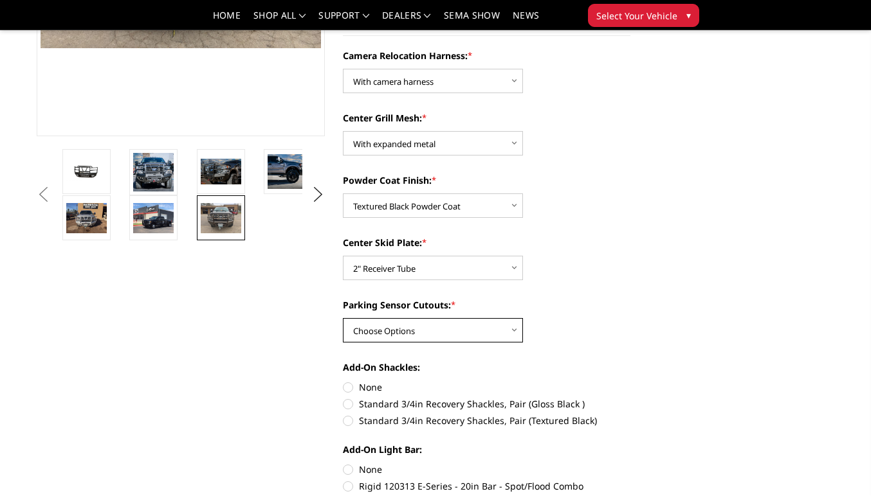
scroll to position [316, 0]
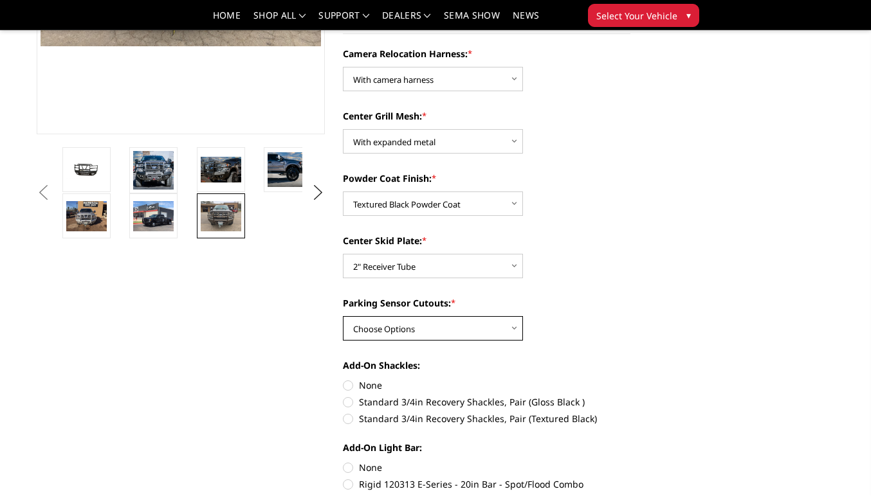
select select "3777"
select select
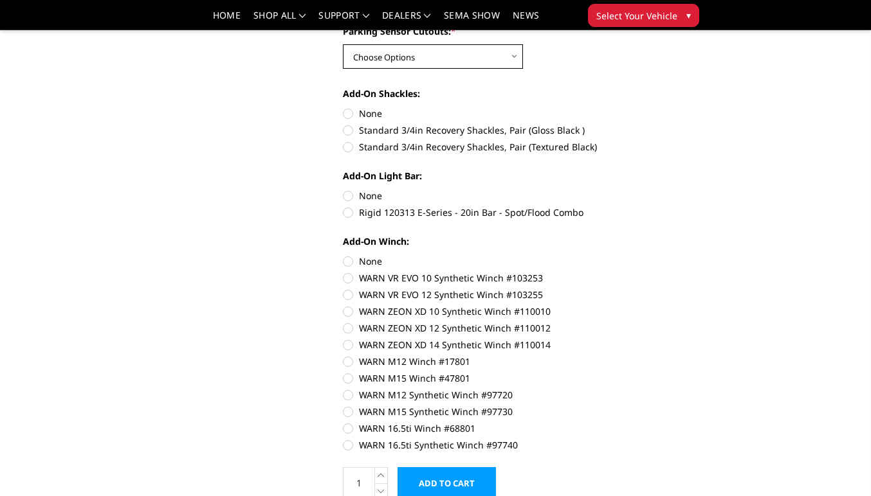
scroll to position [586, 0]
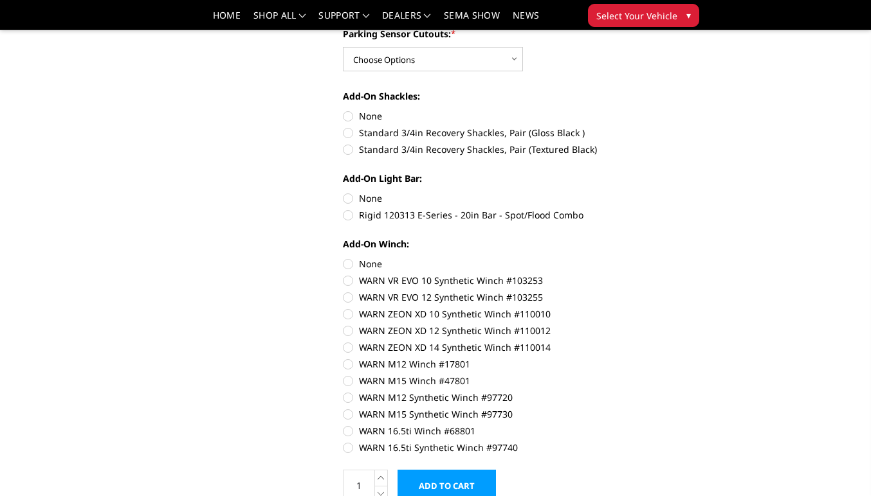
click at [363, 204] on label "None" at bounding box center [487, 199] width 288 height 14
click at [343, 192] on input "None" at bounding box center [343, 192] width 1 height 1
radio input "true"
click at [387, 151] on label "Standard 3/4in Recovery Shackles, Pair (Textured Black)" at bounding box center [487, 150] width 288 height 14
click at [630, 127] on input "Standard 3/4in Recovery Shackles, Pair (Textured Black)" at bounding box center [630, 126] width 1 height 1
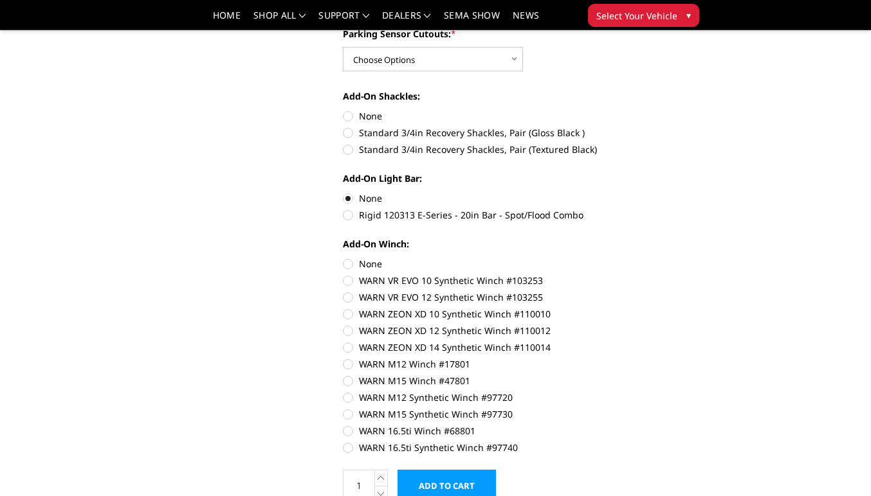
radio input "true"
click at [387, 151] on label "Standard 3/4in Recovery Shackles, Pair (Textured Black)" at bounding box center [487, 150] width 288 height 14
click at [630, 127] on input "Standard 3/4in Recovery Shackles, Pair (Textured Black)" at bounding box center [630, 126] width 1 height 1
click at [350, 148] on label "Standard 3/4in Recovery Shackles, Pair (Textured Black)" at bounding box center [487, 150] width 288 height 14
click at [630, 127] on input "Standard 3/4in Recovery Shackles, Pair (Textured Black)" at bounding box center [630, 126] width 1 height 1
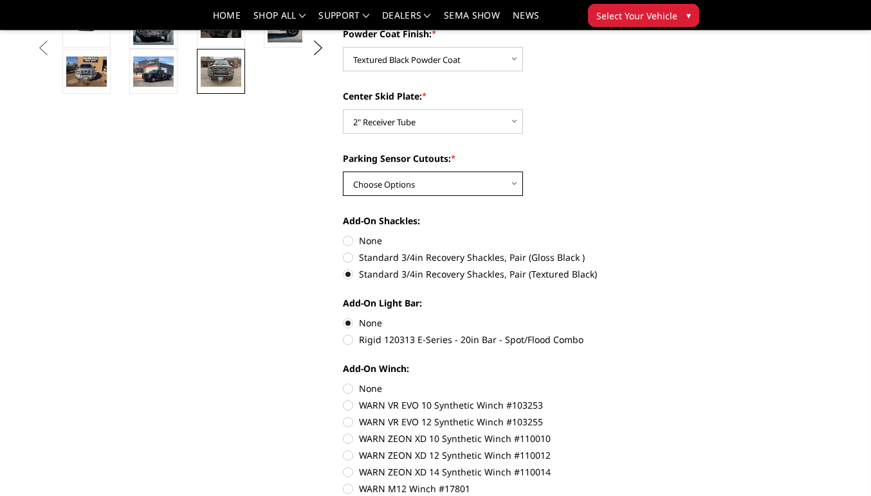
scroll to position [370, 0]
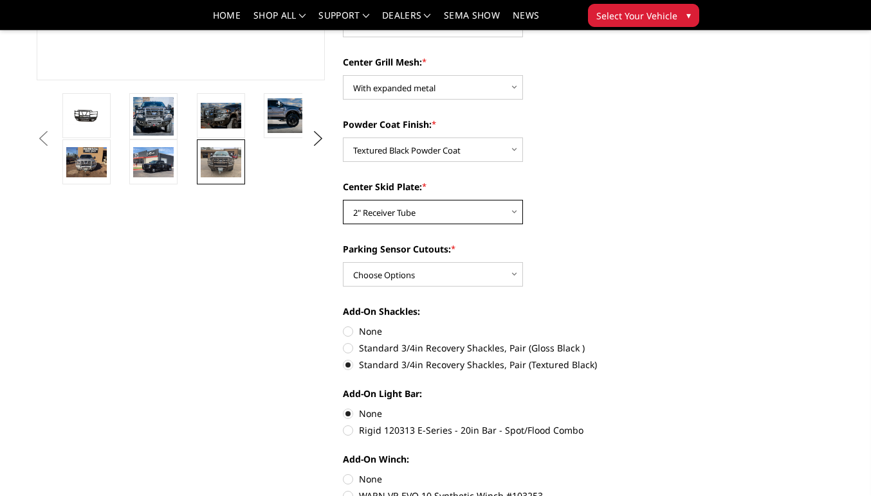
select select "3780"
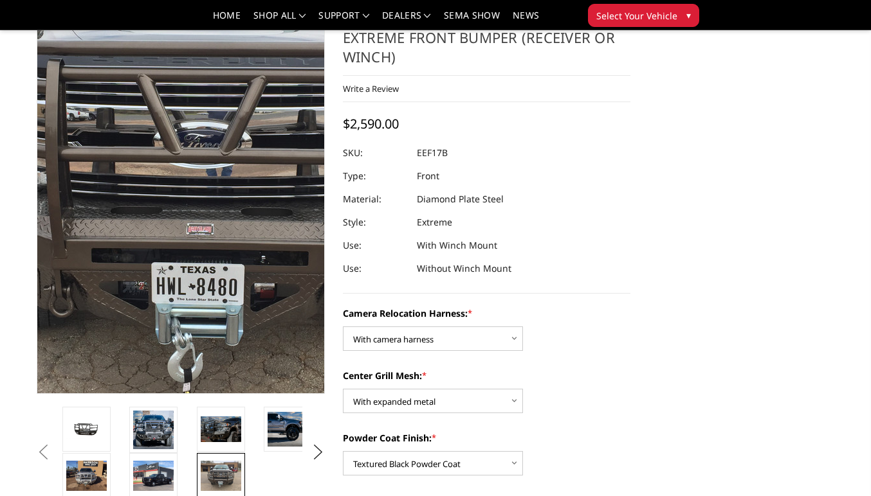
scroll to position [63, 0]
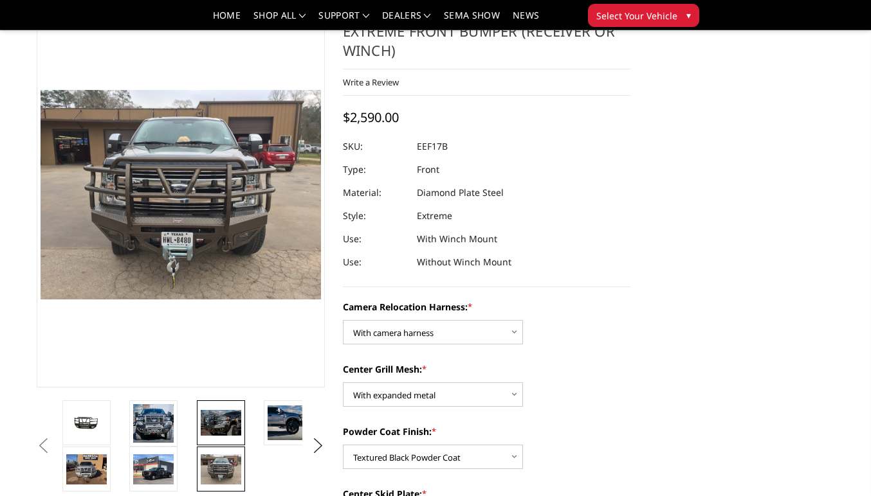
click at [217, 429] on img at bounding box center [221, 423] width 41 height 26
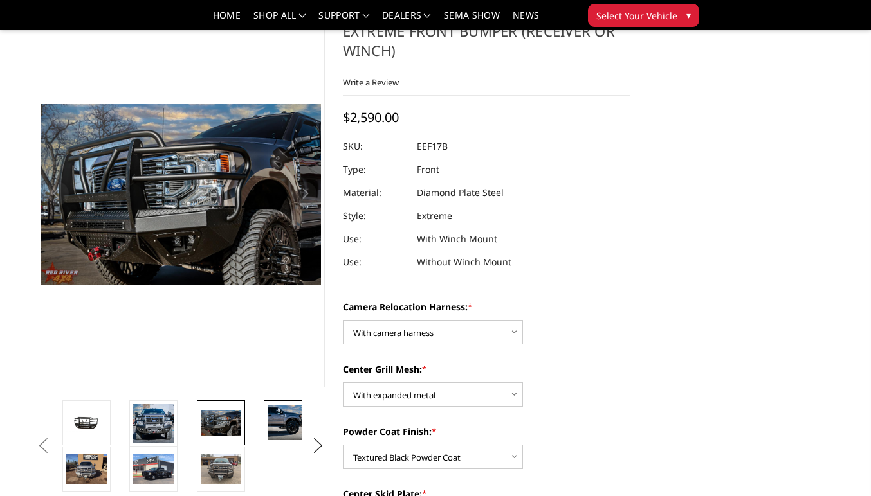
click at [293, 424] on img at bounding box center [288, 423] width 41 height 34
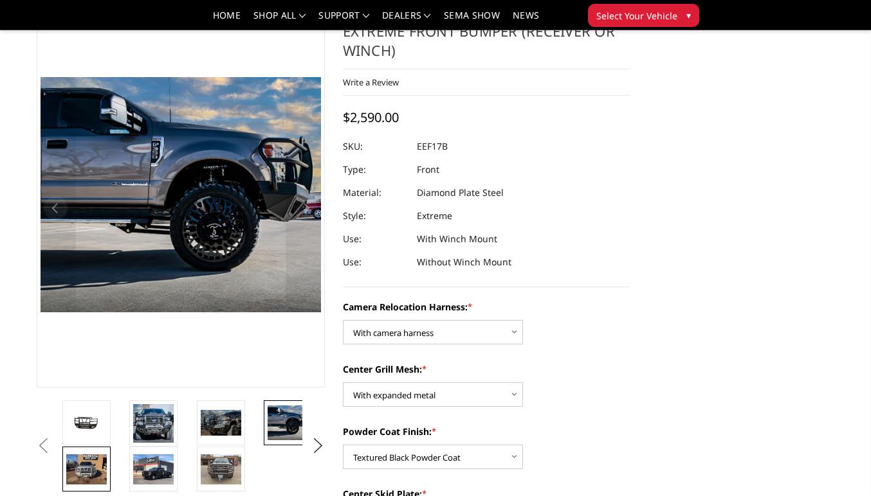
click at [82, 462] on img at bounding box center [86, 470] width 41 height 30
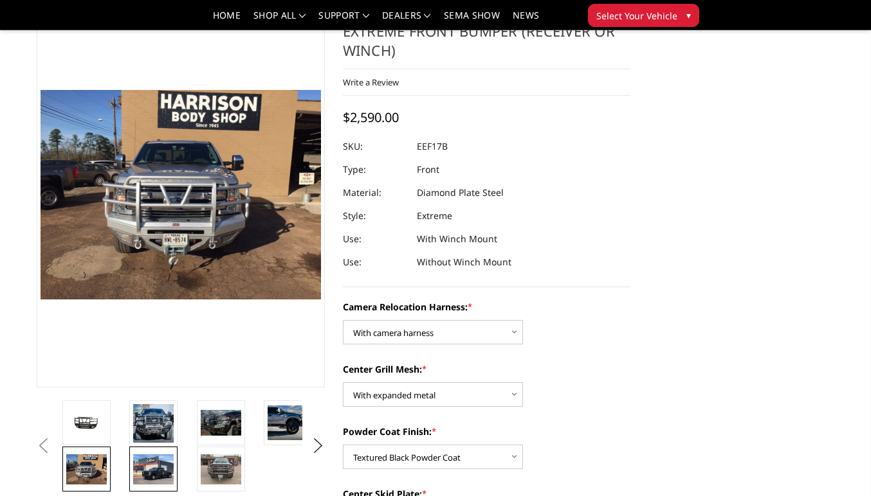
click at [150, 466] on img at bounding box center [153, 470] width 41 height 30
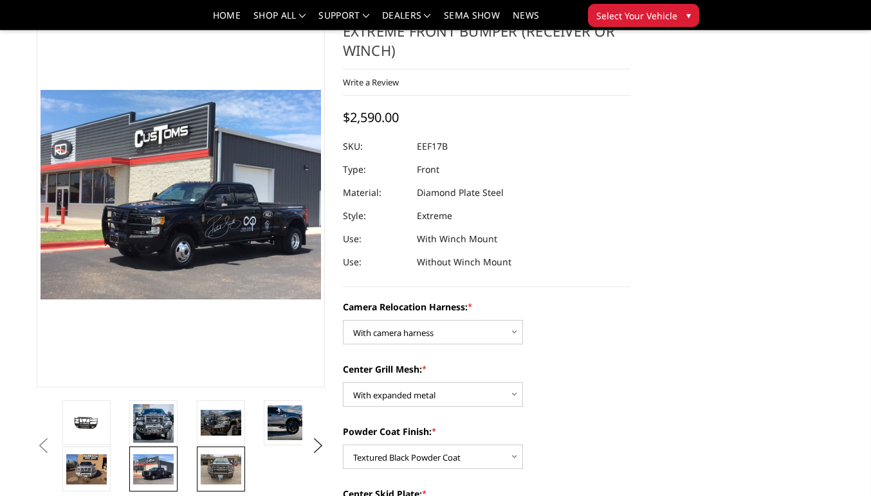
click at [227, 461] on img at bounding box center [221, 470] width 41 height 30
